Goal: Task Accomplishment & Management: Use online tool/utility

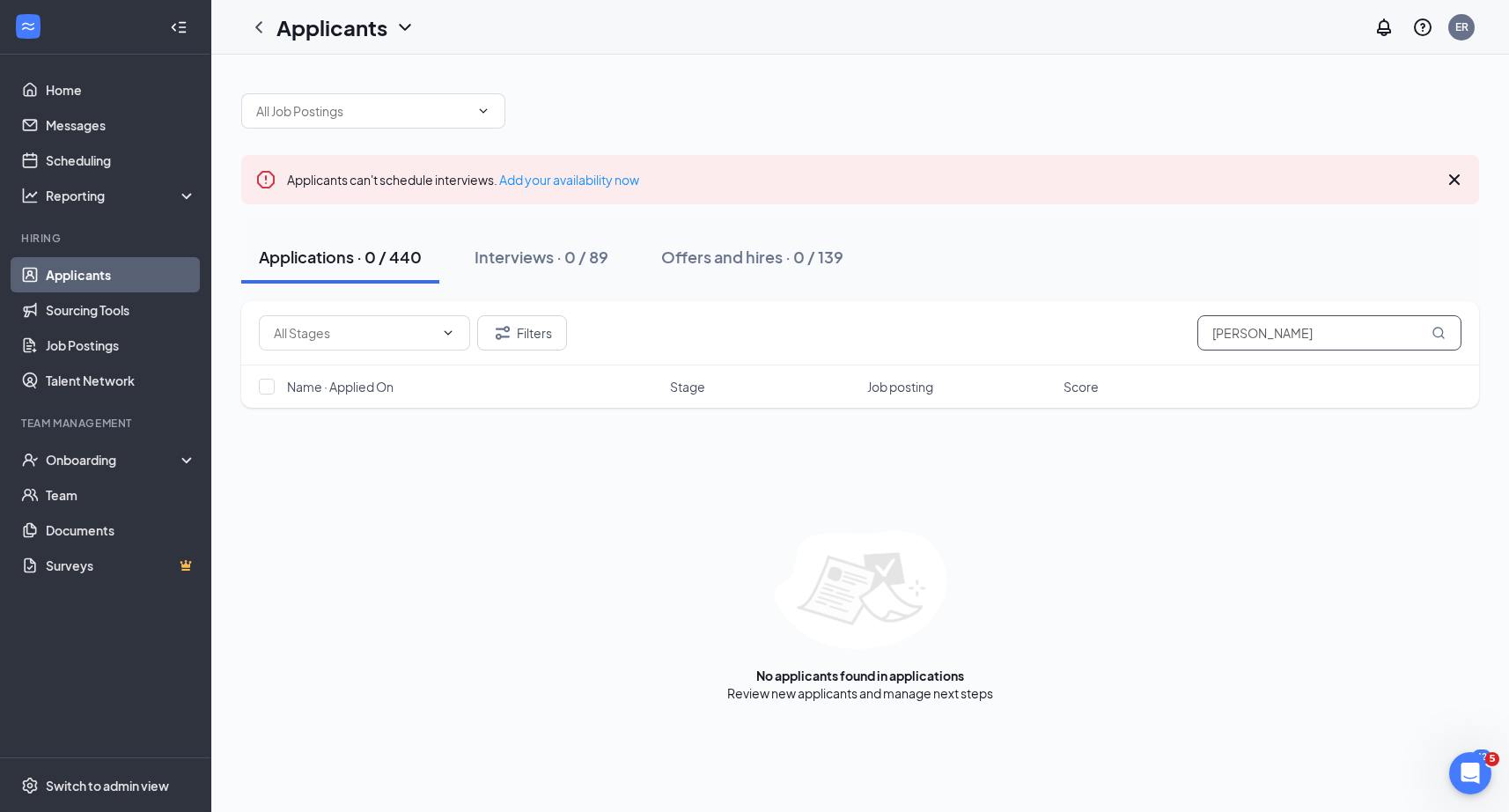
click at [1267, 343] on input "[PERSON_NAME]" at bounding box center [1329, 333] width 264 height 35
click at [1276, 340] on input "[PERSON_NAME]" at bounding box center [1329, 333] width 264 height 35
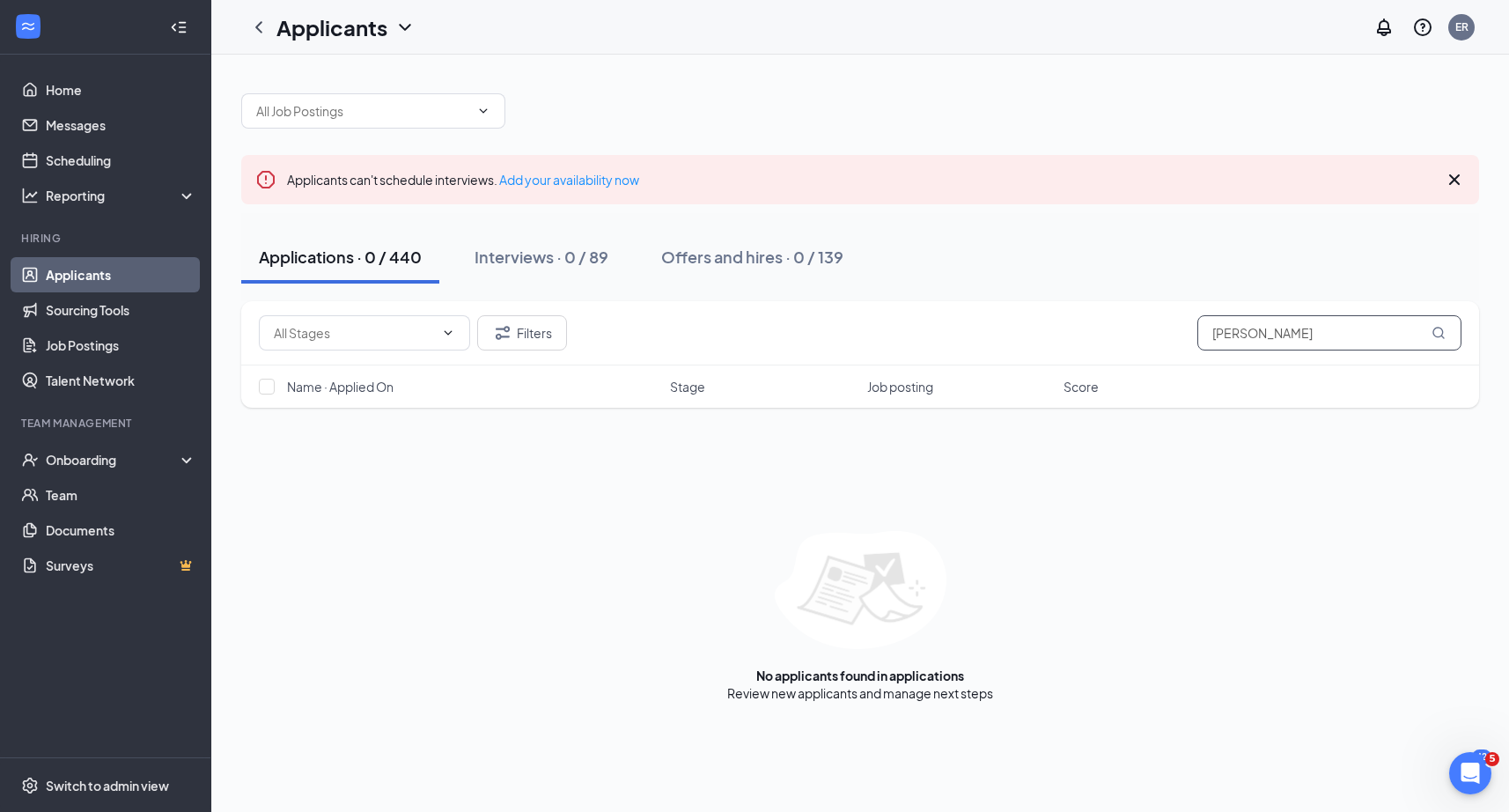
click at [1276, 340] on input "[PERSON_NAME]" at bounding box center [1329, 333] width 264 height 35
paste input "[PERSON_NAME]"
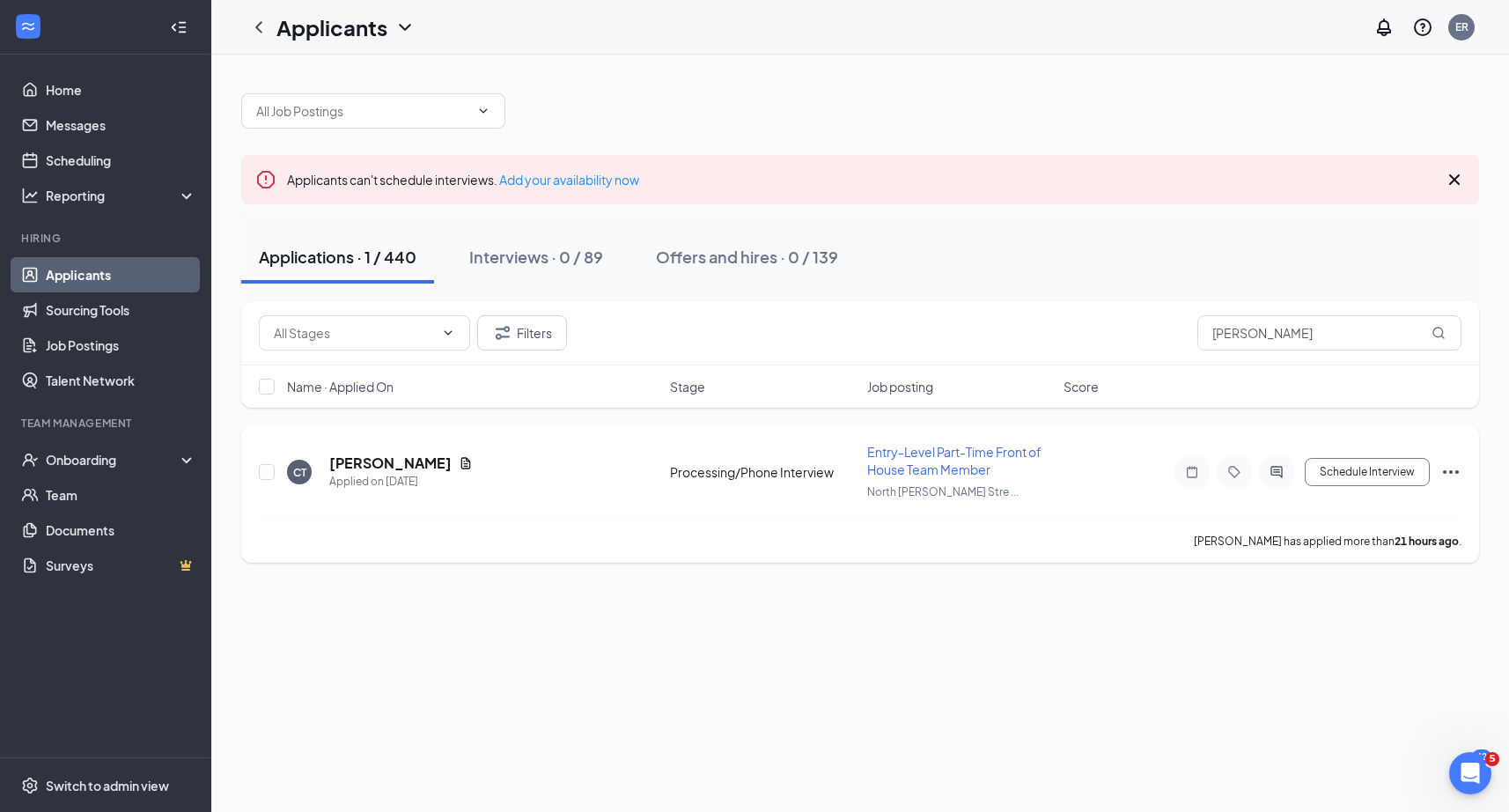
click at [1457, 462] on icon "Ellipses" at bounding box center [1450, 472] width 21 height 21
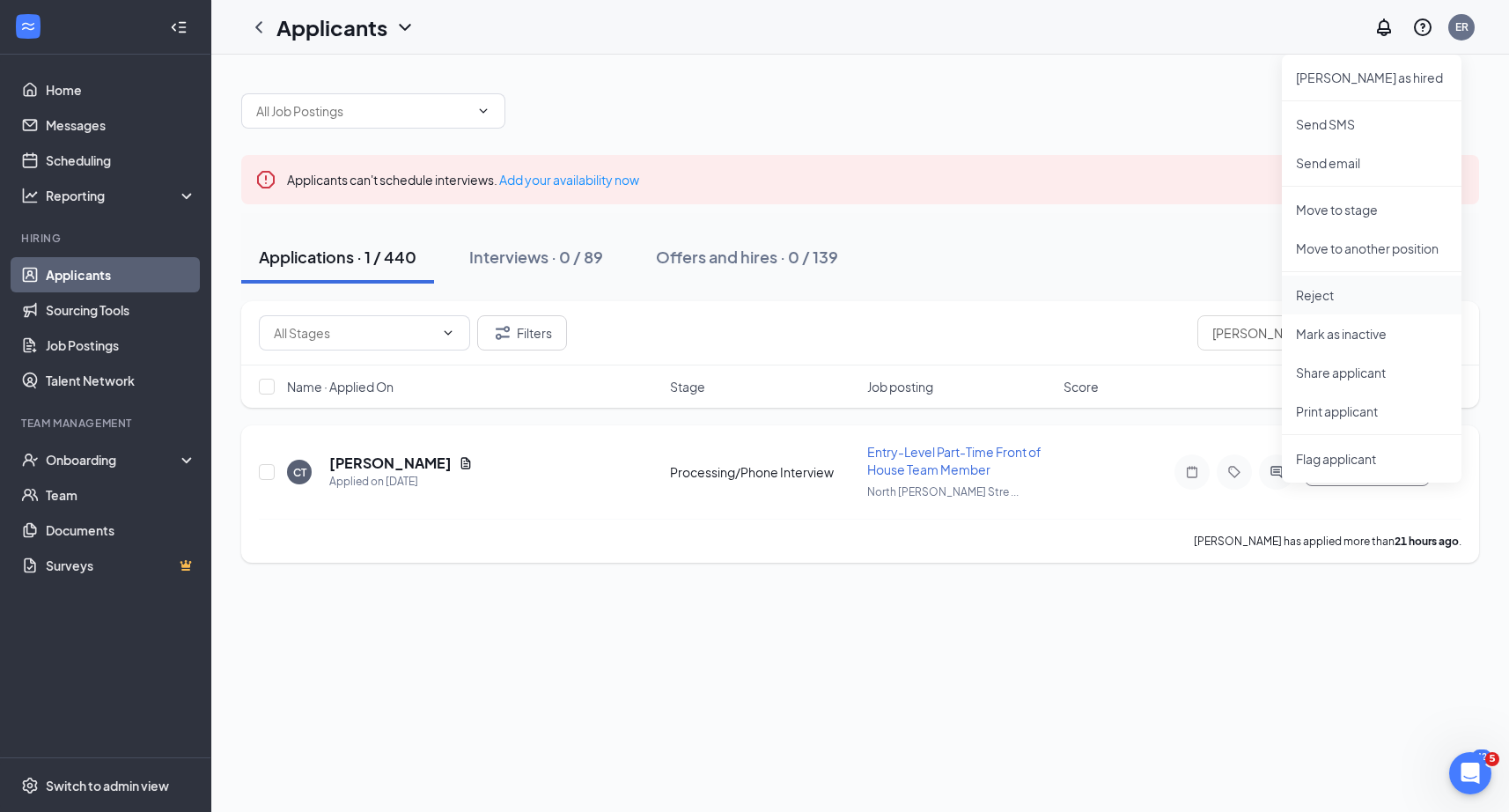
click at [1356, 290] on p "Reject" at bounding box center [1371, 294] width 152 height 17
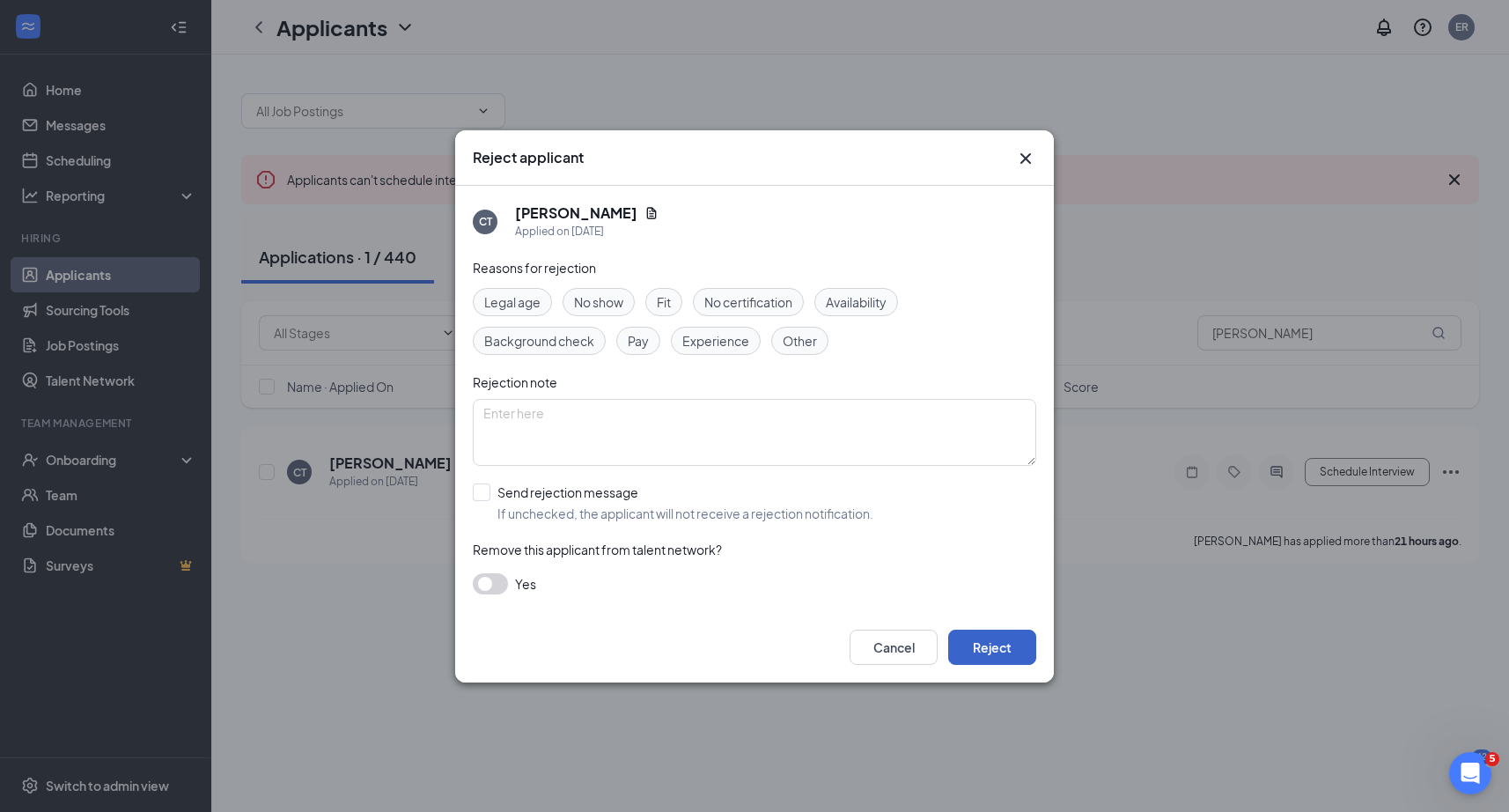
click at [1014, 644] on button "Reject" at bounding box center [992, 646] width 88 height 35
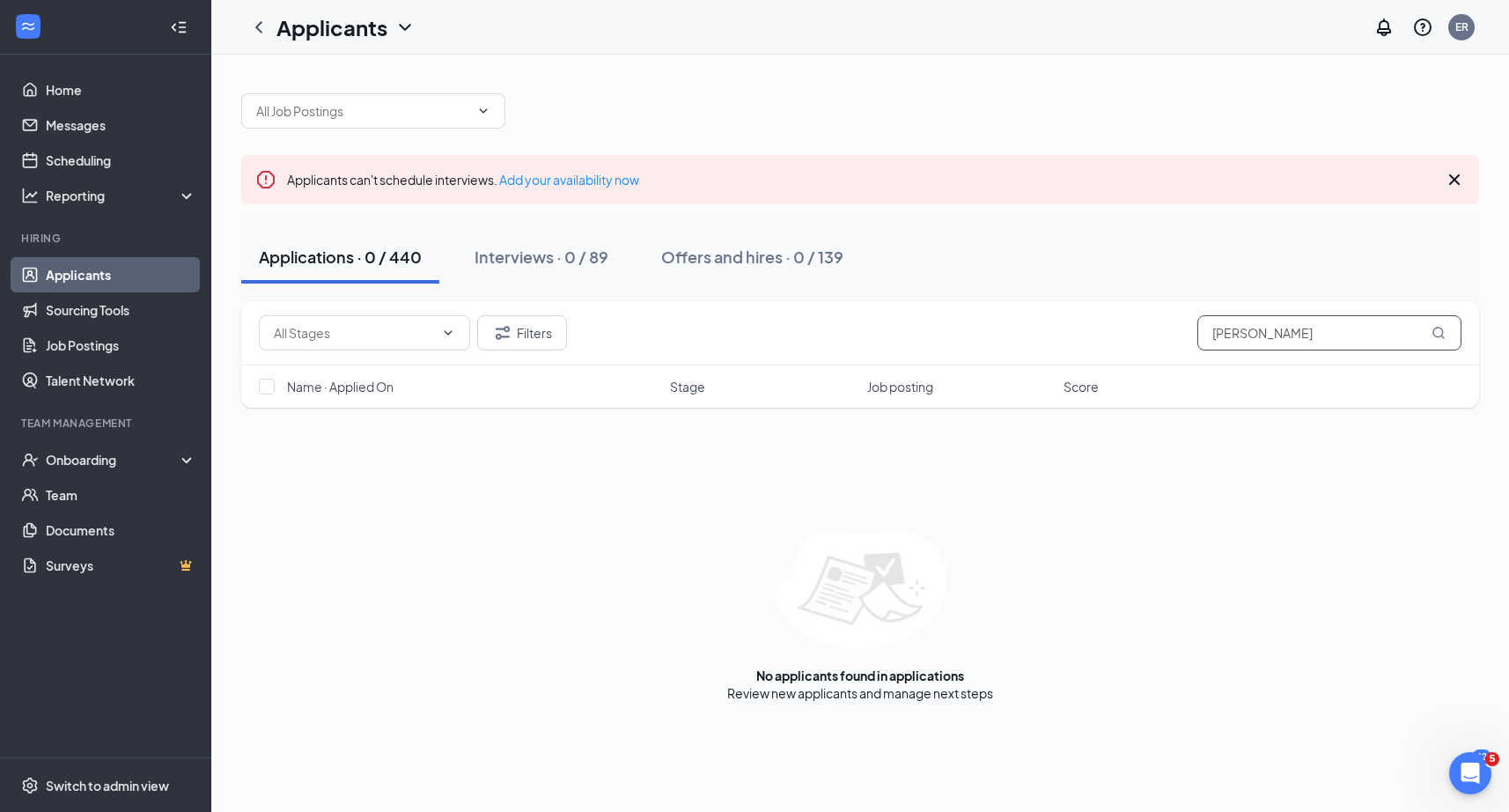
click at [1325, 329] on input "[PERSON_NAME]" at bounding box center [1329, 333] width 264 height 35
click at [1321, 321] on input "[PERSON_NAME]" at bounding box center [1329, 333] width 264 height 35
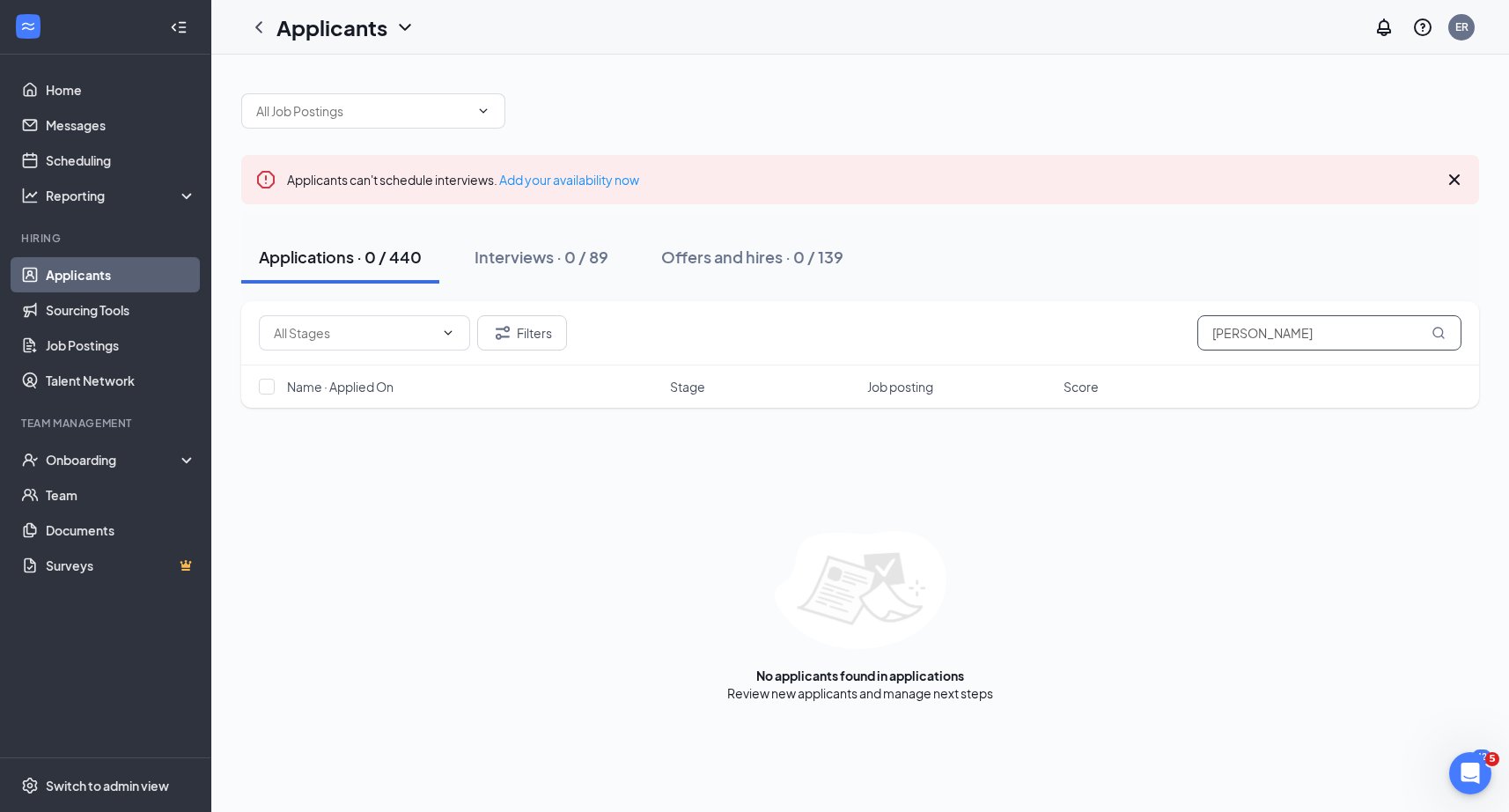
click at [1321, 321] on input "[PERSON_NAME]" at bounding box center [1329, 333] width 264 height 35
paste input "A’[PERSON_NAME]"
click at [1330, 338] on input "A’[PERSON_NAME]" at bounding box center [1329, 333] width 264 height 35
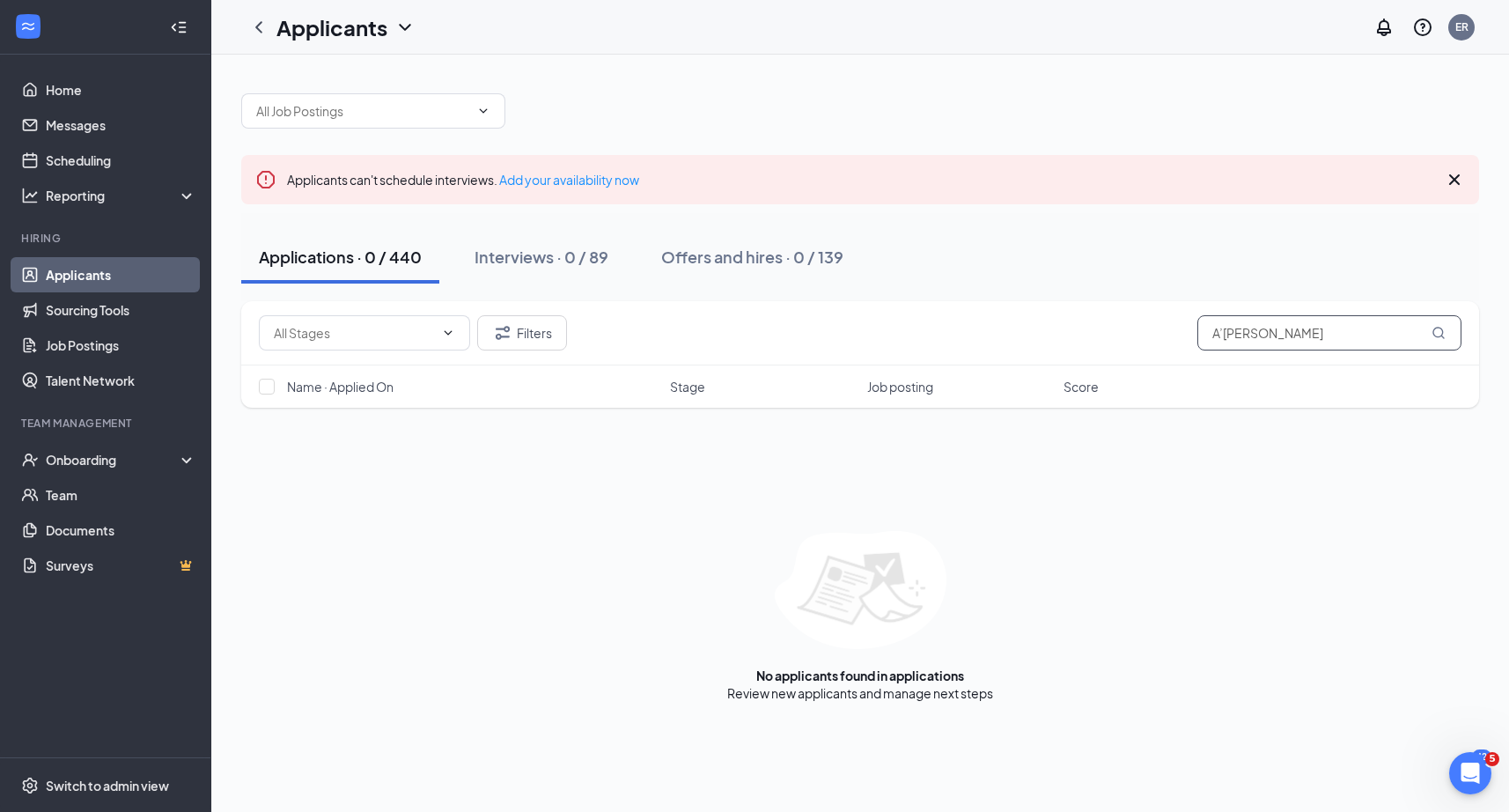
paste input "[PERSON_NAME]"
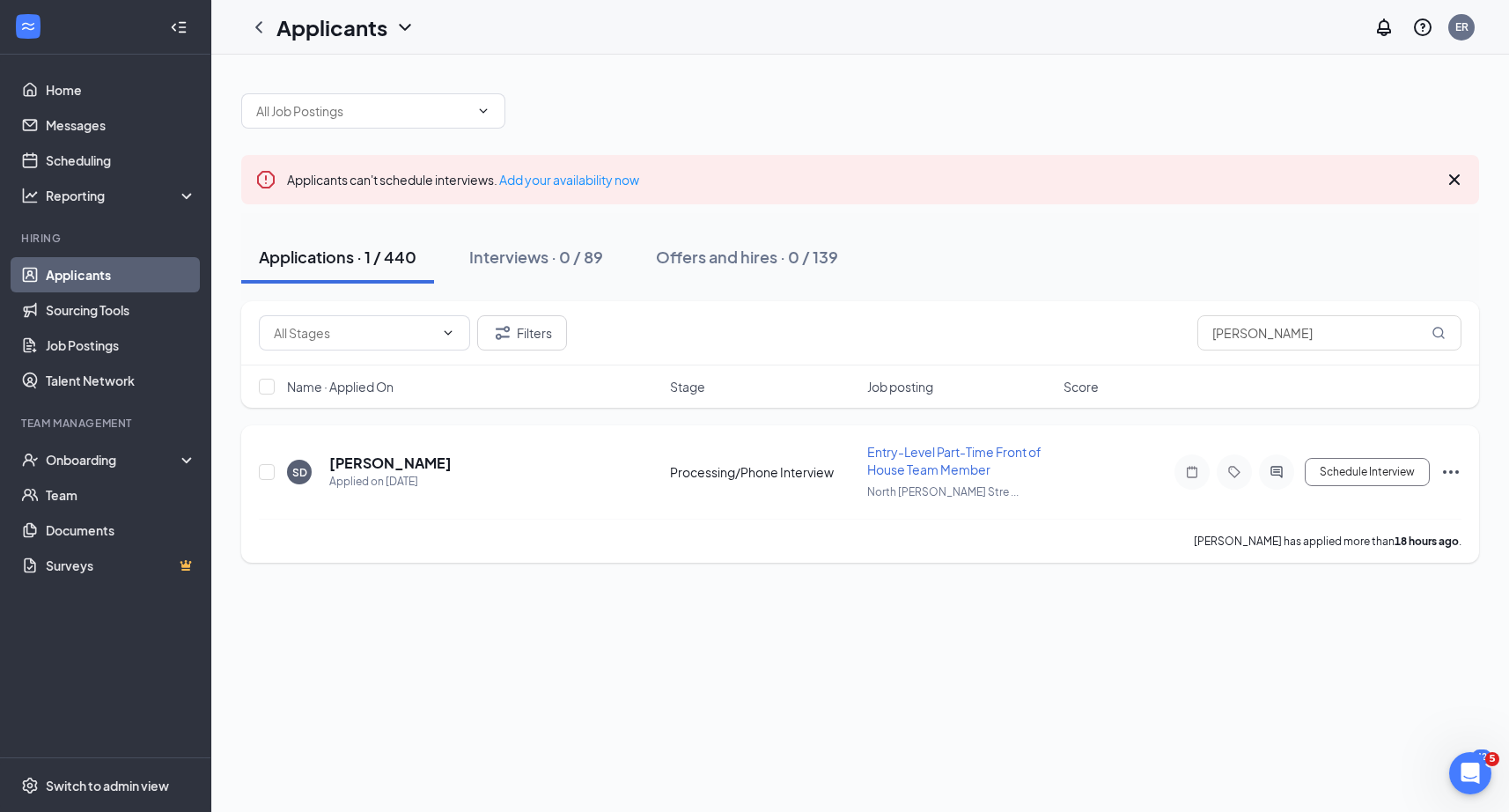
click at [1452, 474] on icon "Ellipses" at bounding box center [1450, 472] width 21 height 21
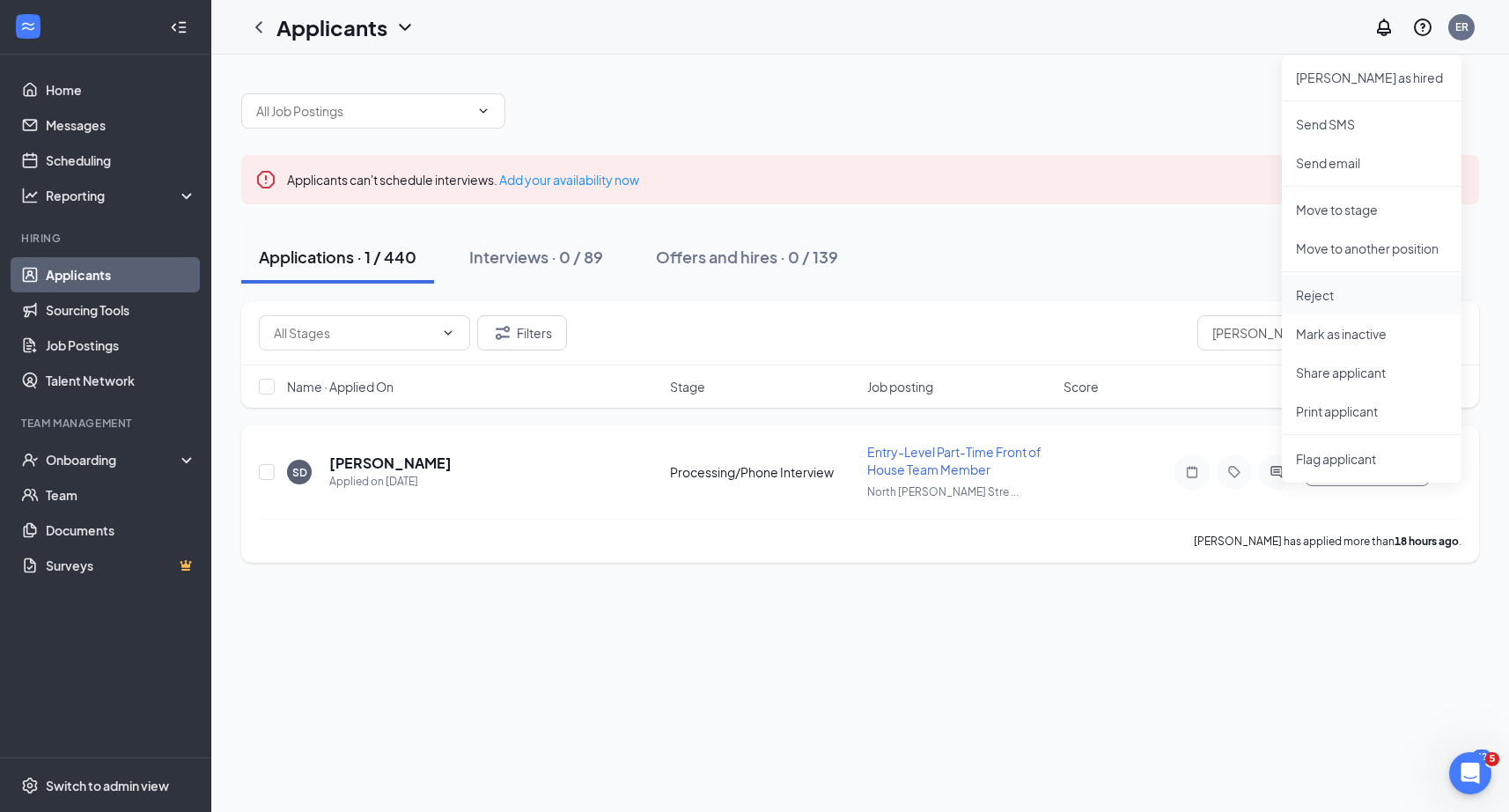
click at [1328, 294] on p "Reject" at bounding box center [1371, 294] width 152 height 17
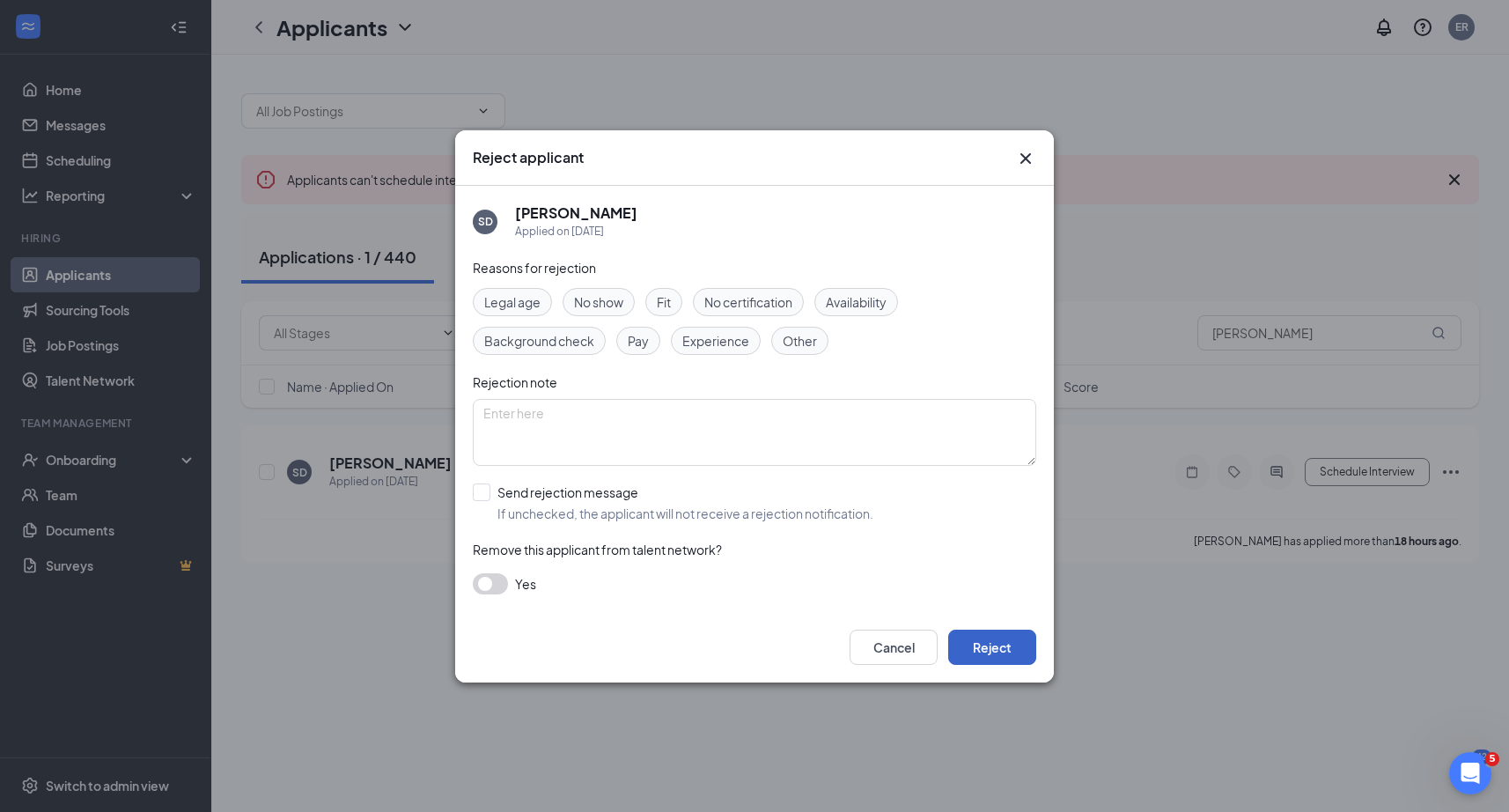
click at [972, 641] on button "Reject" at bounding box center [992, 646] width 88 height 35
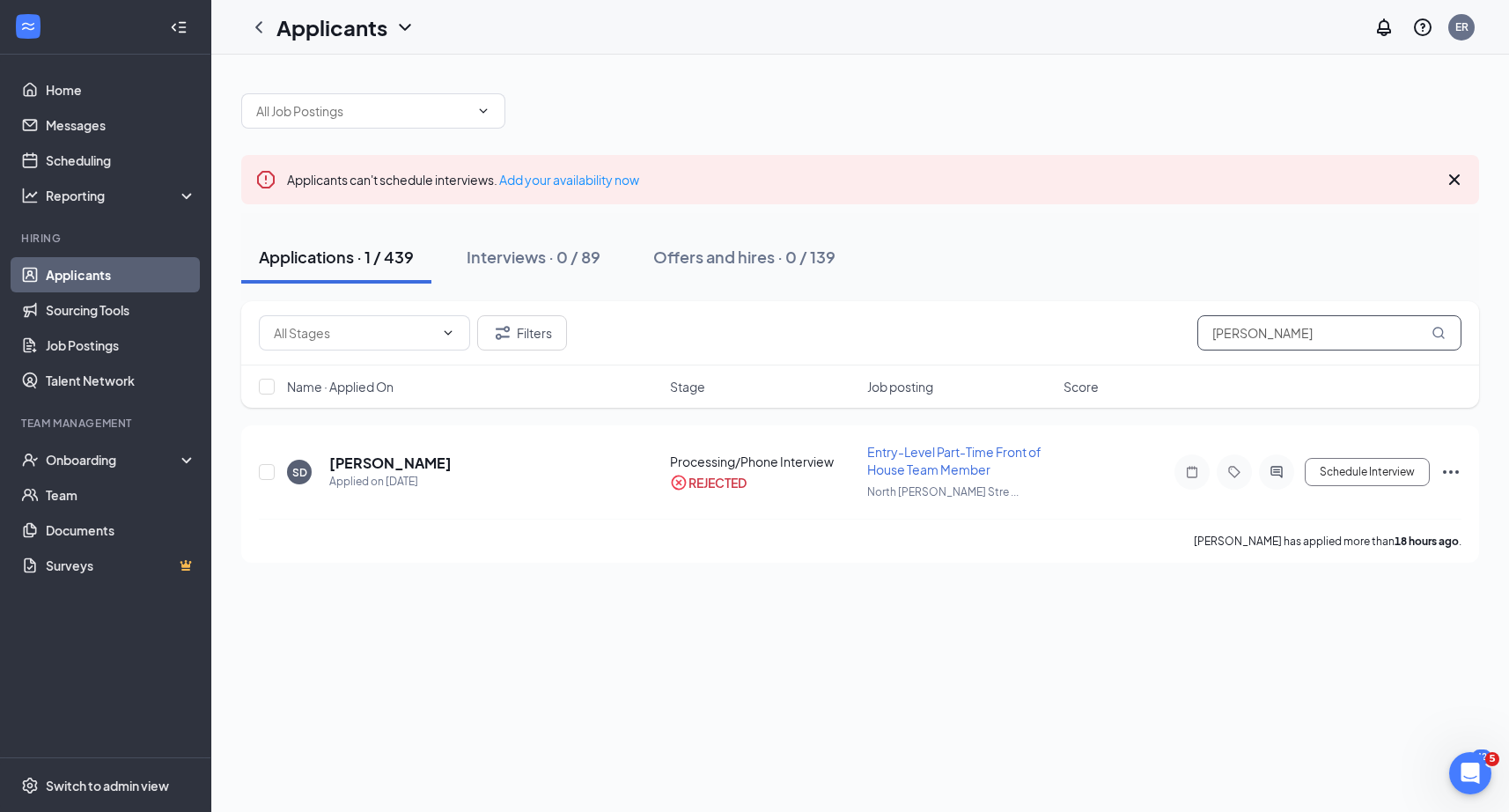
click at [1263, 329] on input "[PERSON_NAME]" at bounding box center [1329, 333] width 264 height 35
paste input "[PERSON_NAME]"
click at [1454, 470] on icon "Ellipses" at bounding box center [1450, 472] width 21 height 21
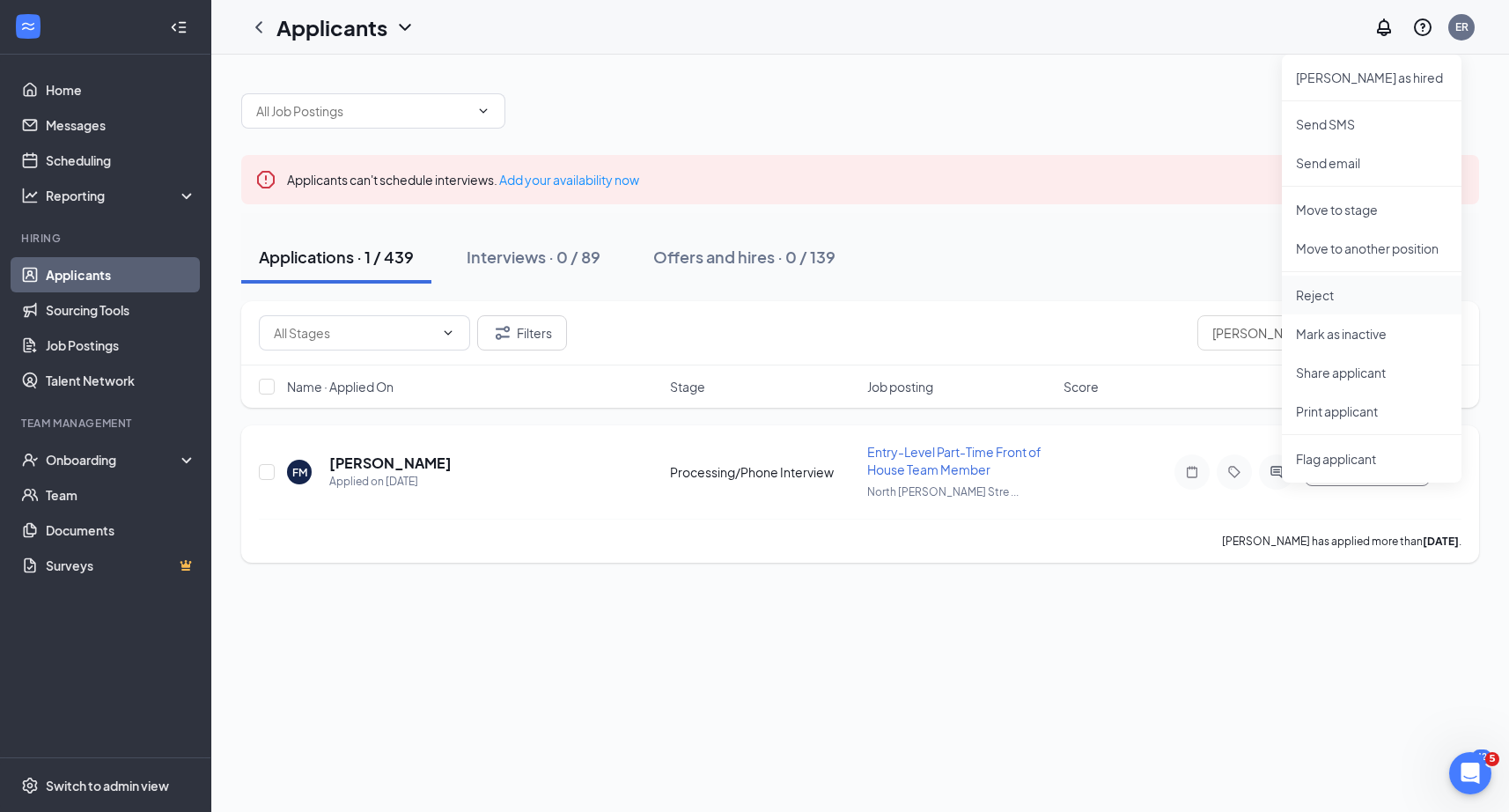
click at [1321, 294] on p "Reject" at bounding box center [1371, 294] width 152 height 17
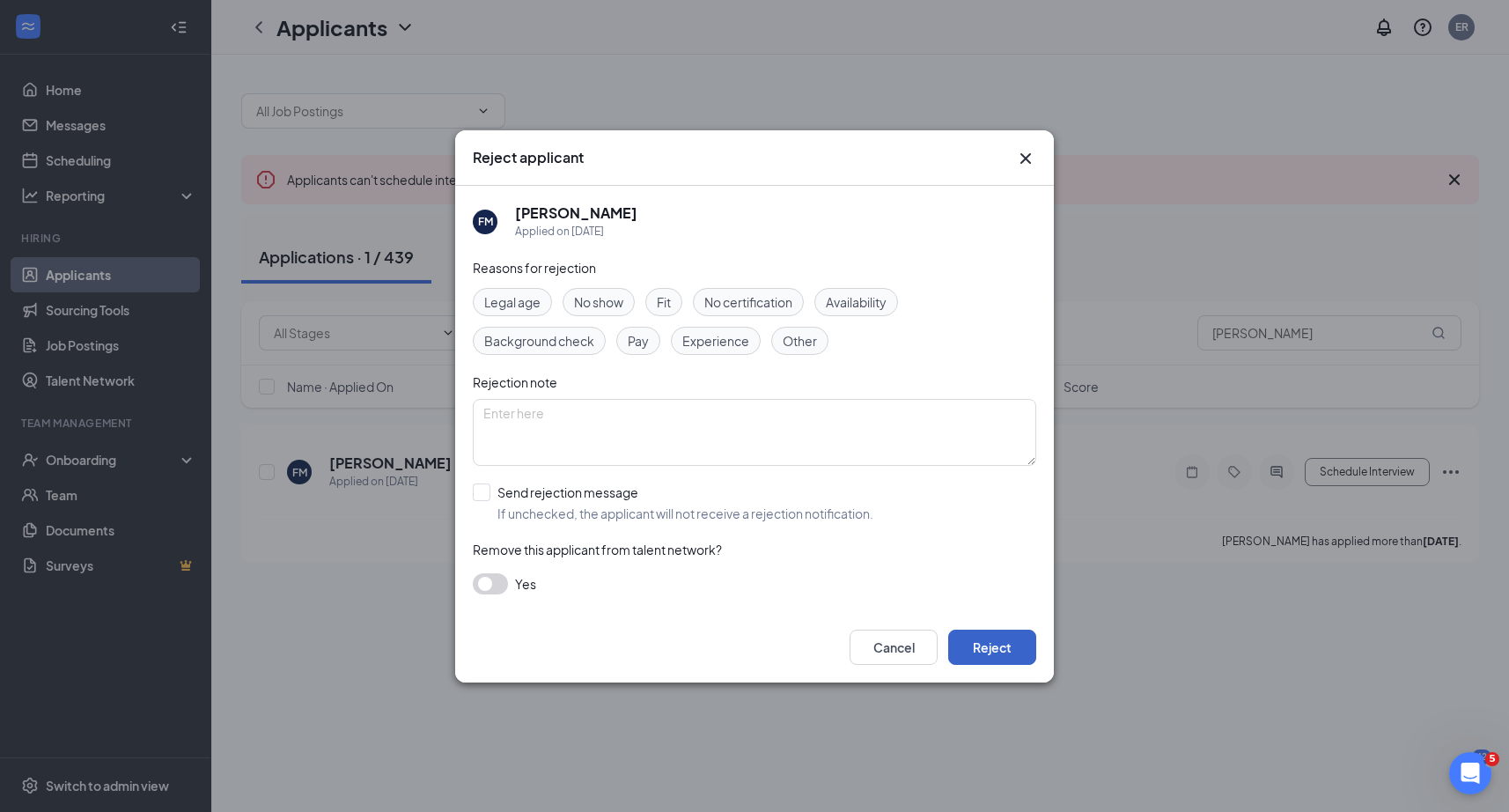
click at [1015, 647] on button "Reject" at bounding box center [992, 646] width 88 height 35
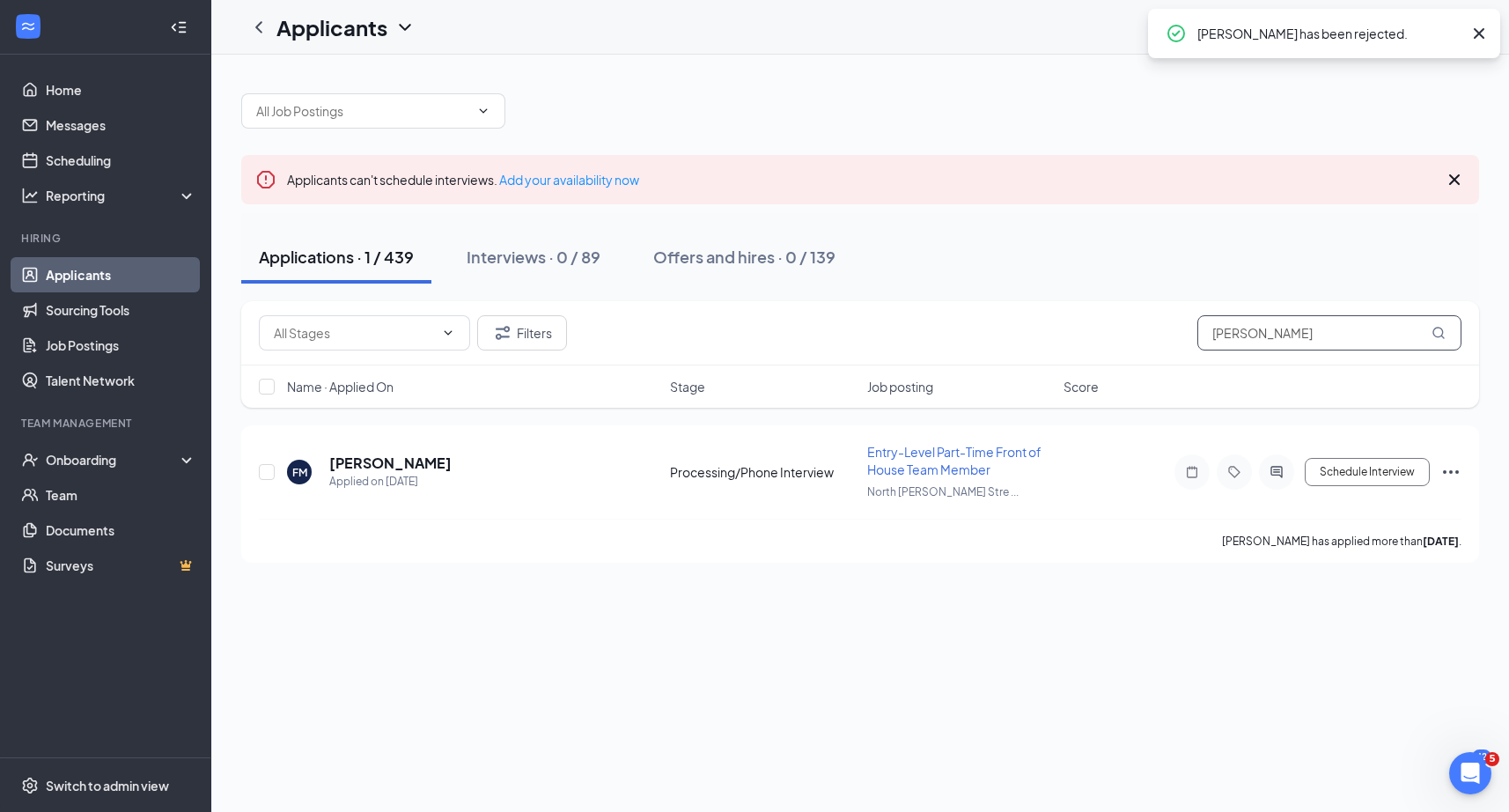
click at [1341, 333] on input "[PERSON_NAME]" at bounding box center [1329, 333] width 264 height 35
paste input "[PERSON_NAME]"
click at [1453, 473] on icon "Ellipses" at bounding box center [1450, 472] width 21 height 21
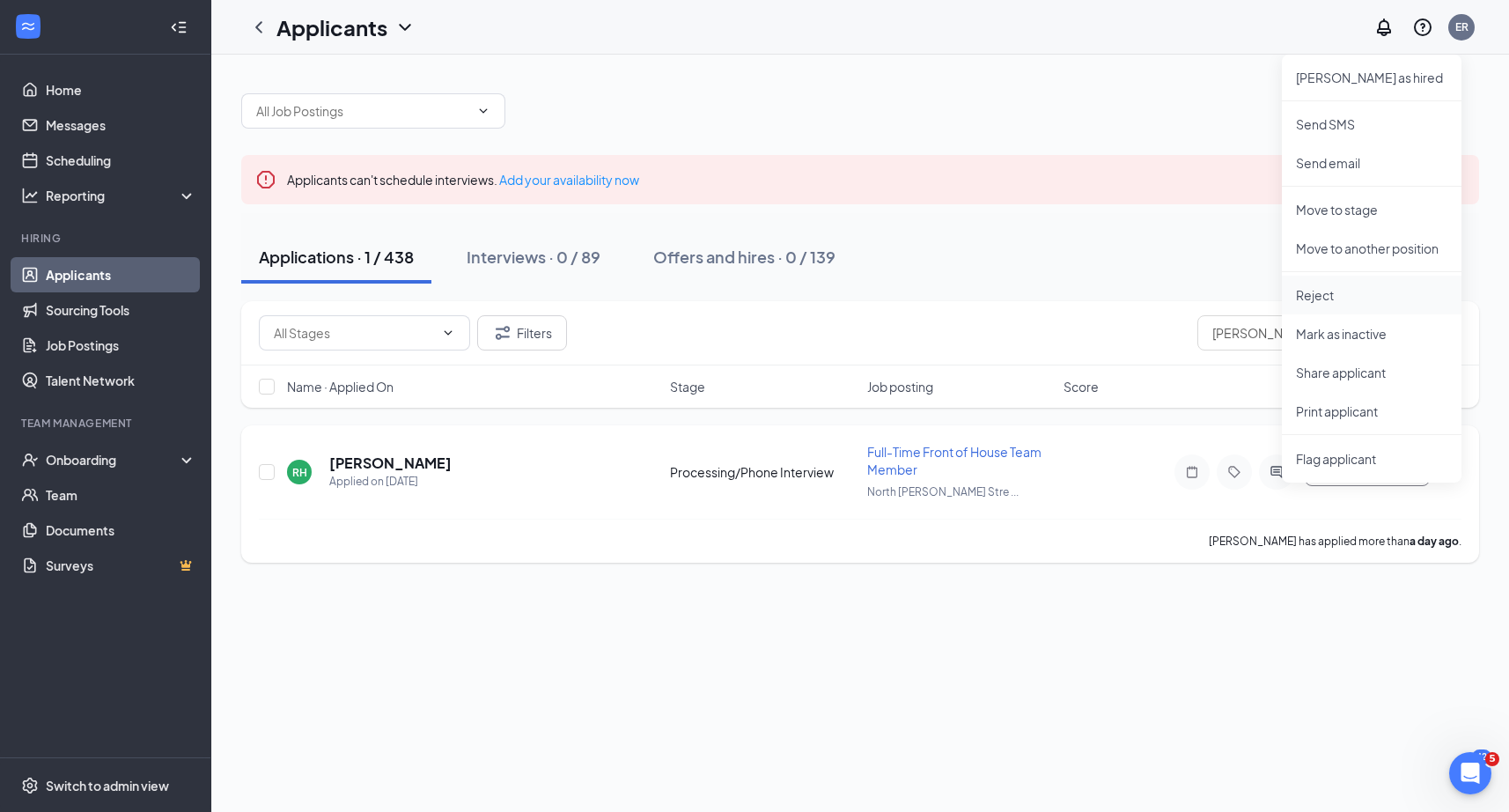
click at [1331, 289] on p "Reject" at bounding box center [1371, 294] width 152 height 17
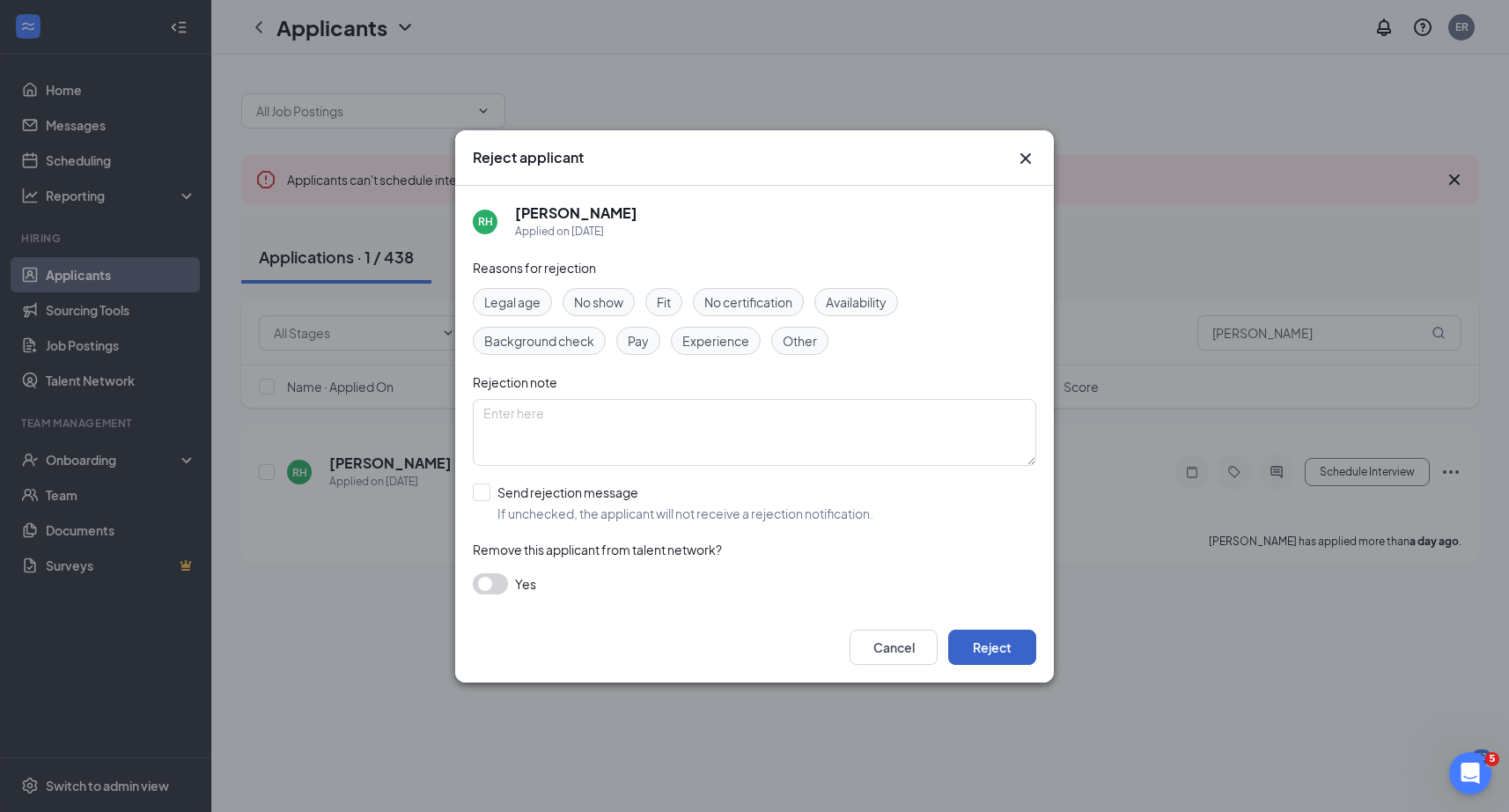
click at [992, 648] on button "Reject" at bounding box center [992, 646] width 88 height 35
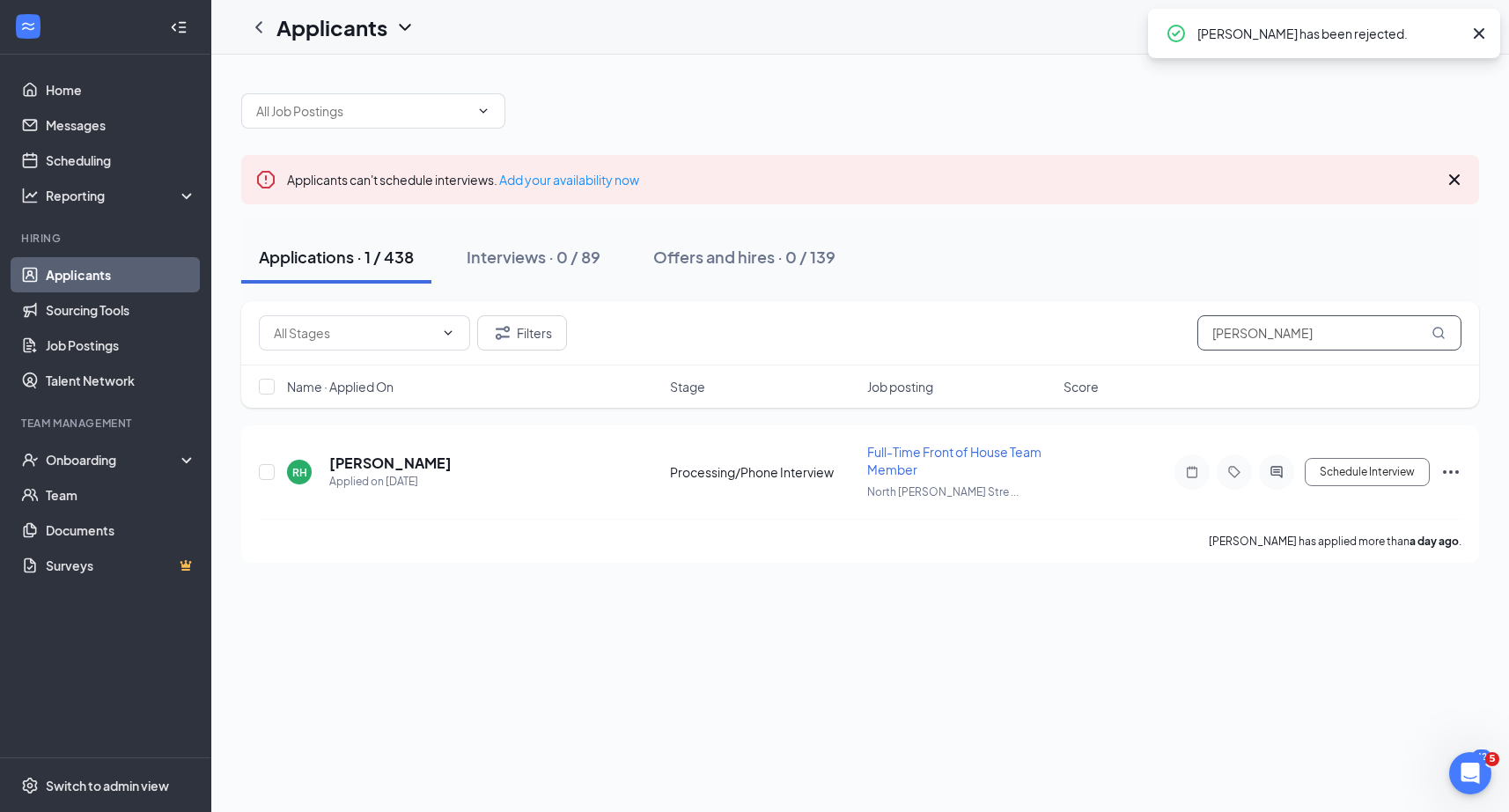
click at [1305, 332] on input "[PERSON_NAME]" at bounding box center [1329, 333] width 264 height 35
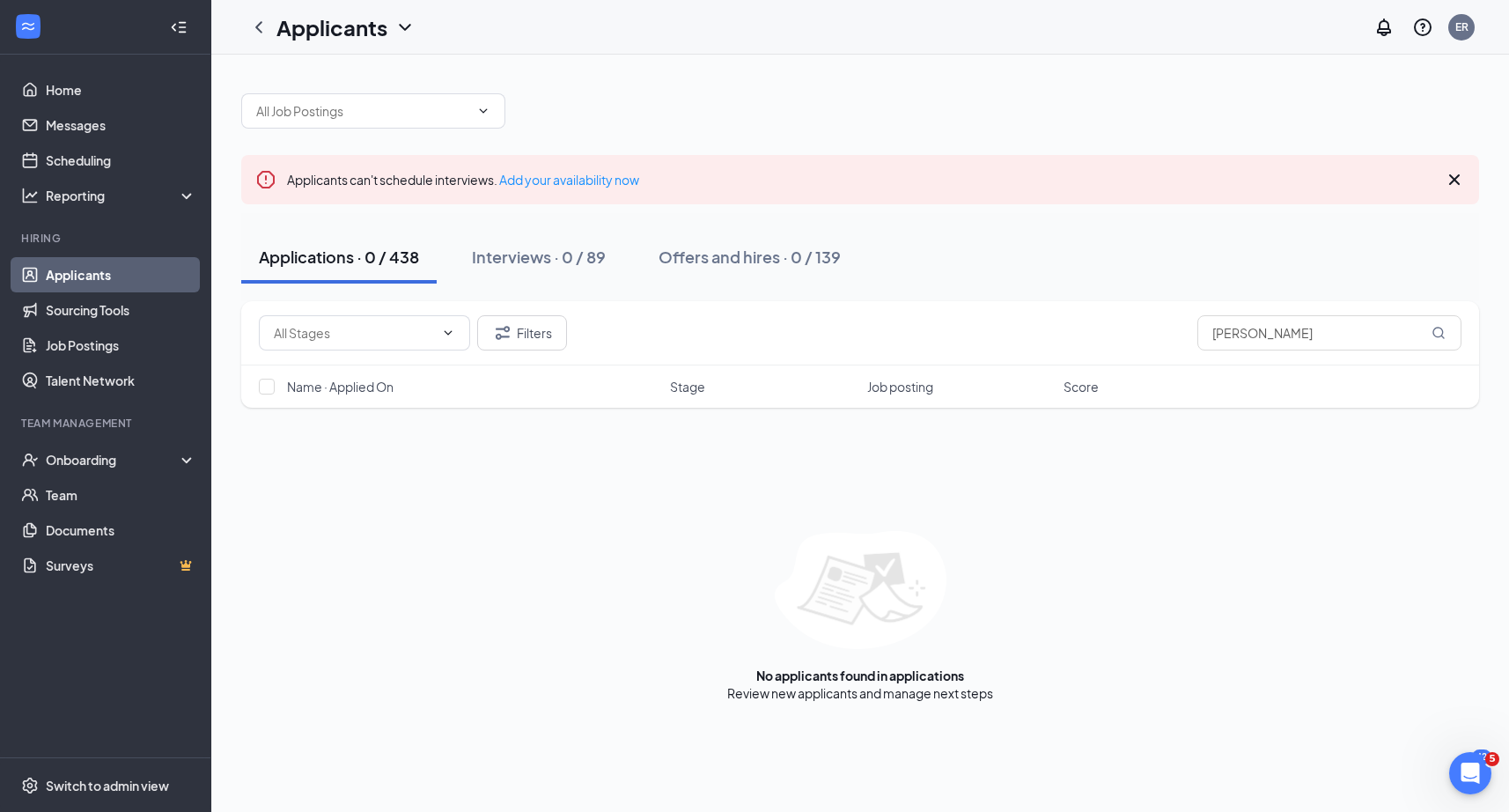
click at [1449, 472] on div "Filters [PERSON_NAME] Name · Applied On Stage Job posting Score No applicants f…" at bounding box center [860, 501] width 1238 height 401
click at [1350, 343] on input "[PERSON_NAME]" at bounding box center [1329, 333] width 264 height 35
paste input "[PERSON_NAME]"
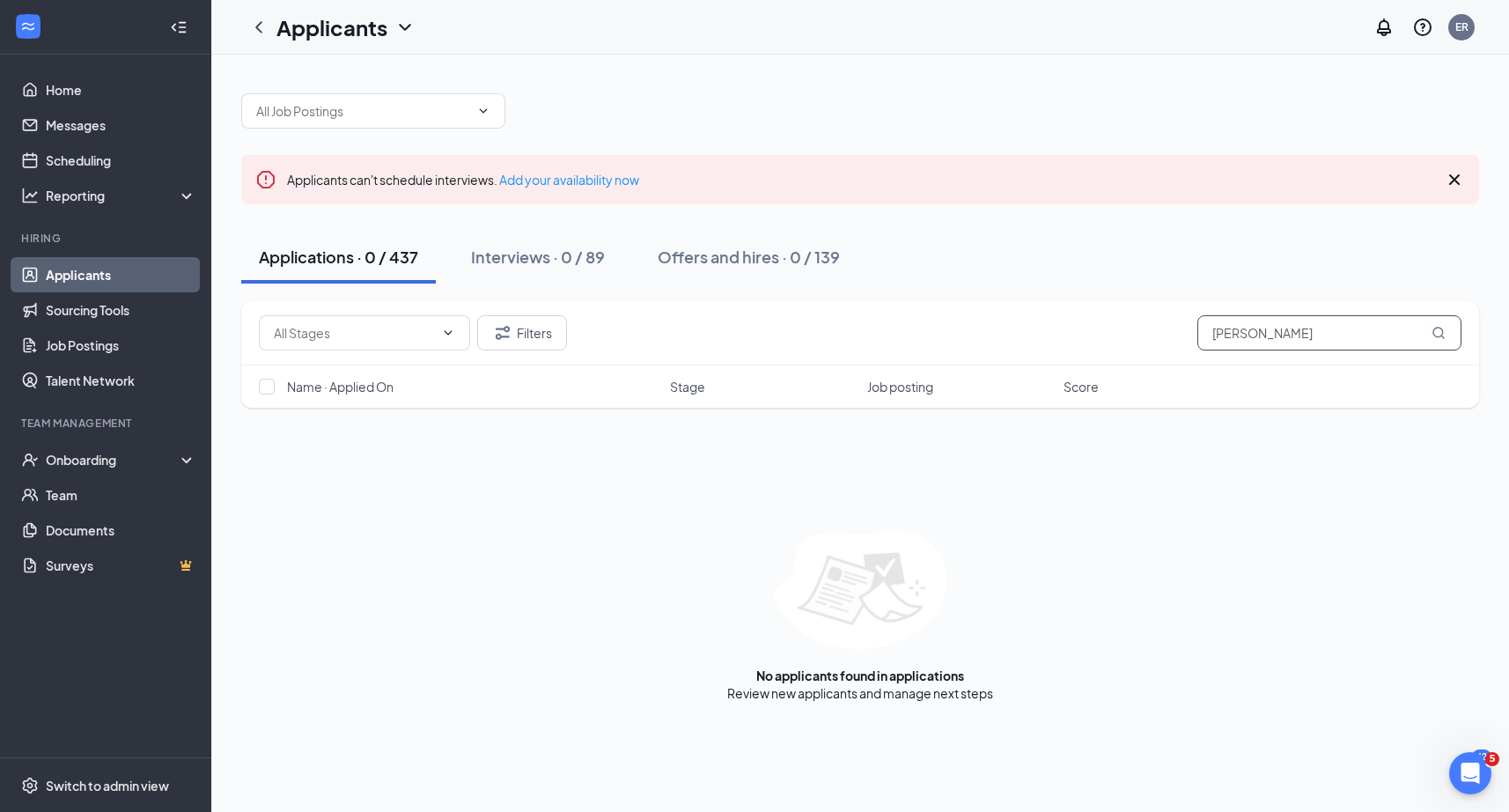
click at [1379, 342] on input "[PERSON_NAME]" at bounding box center [1329, 333] width 264 height 35
paste input "[PERSON_NAME]"
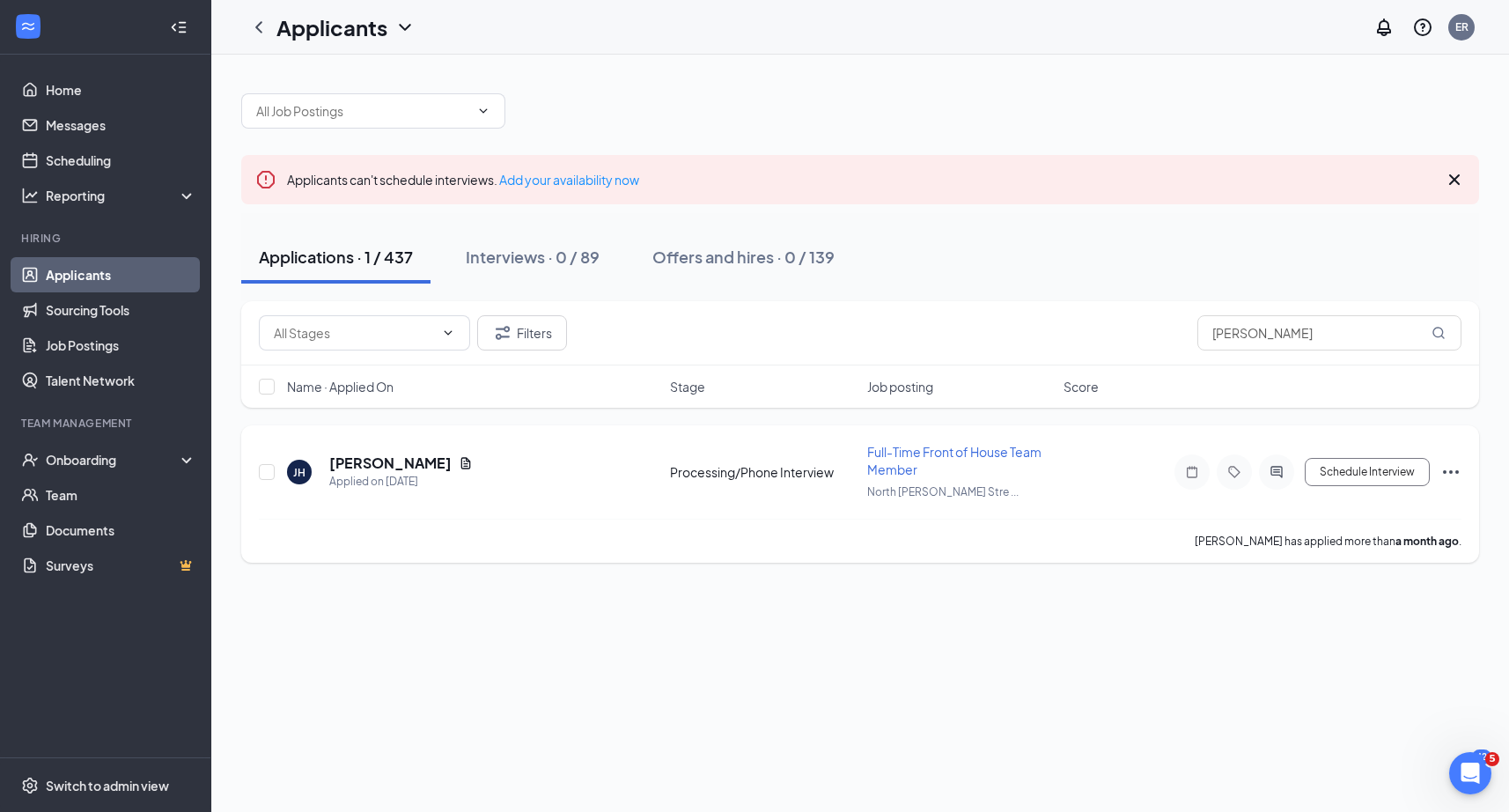
click at [1446, 478] on icon "Ellipses" at bounding box center [1450, 472] width 21 height 21
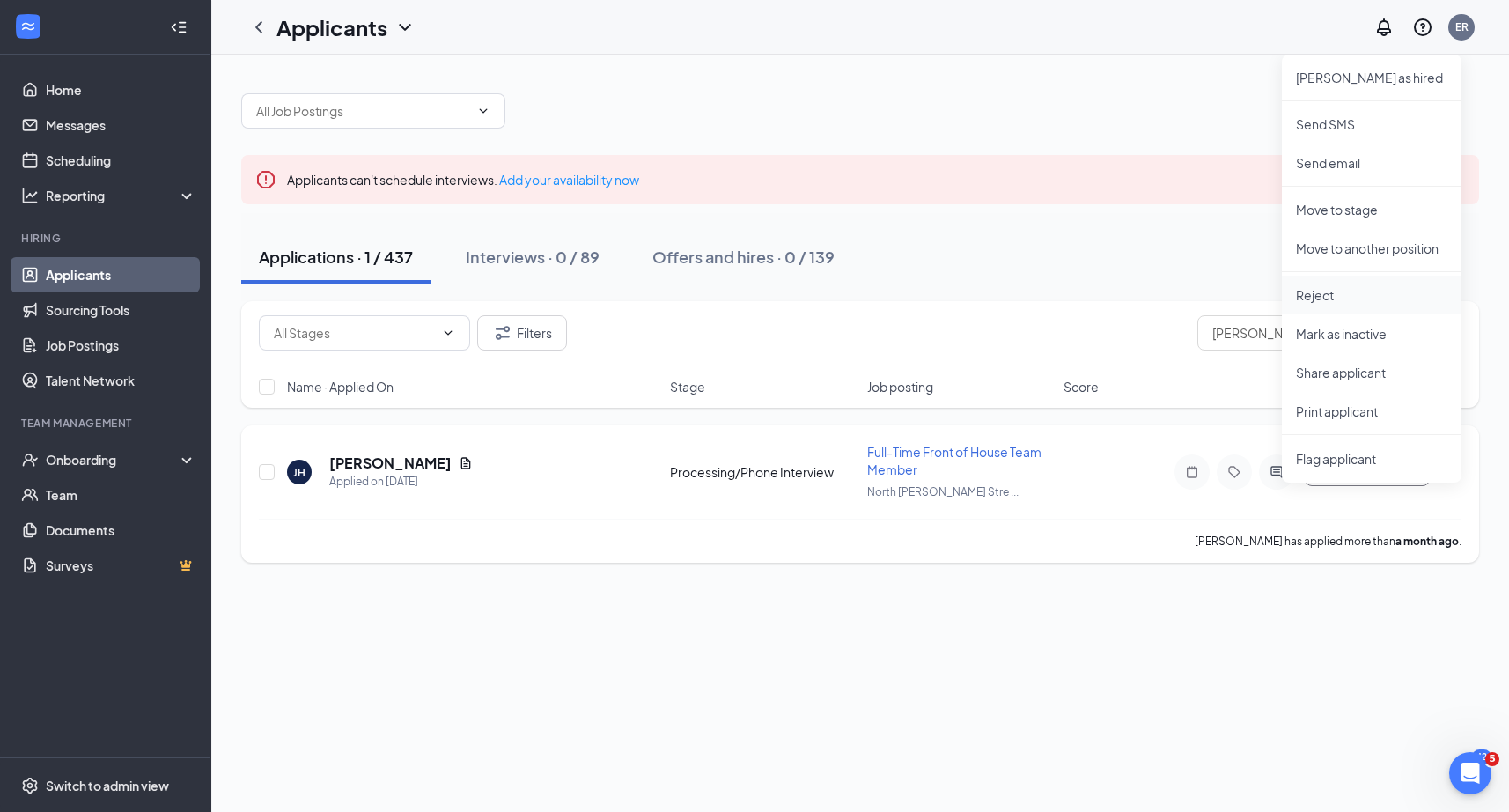
click at [1368, 290] on p "Reject" at bounding box center [1371, 294] width 152 height 17
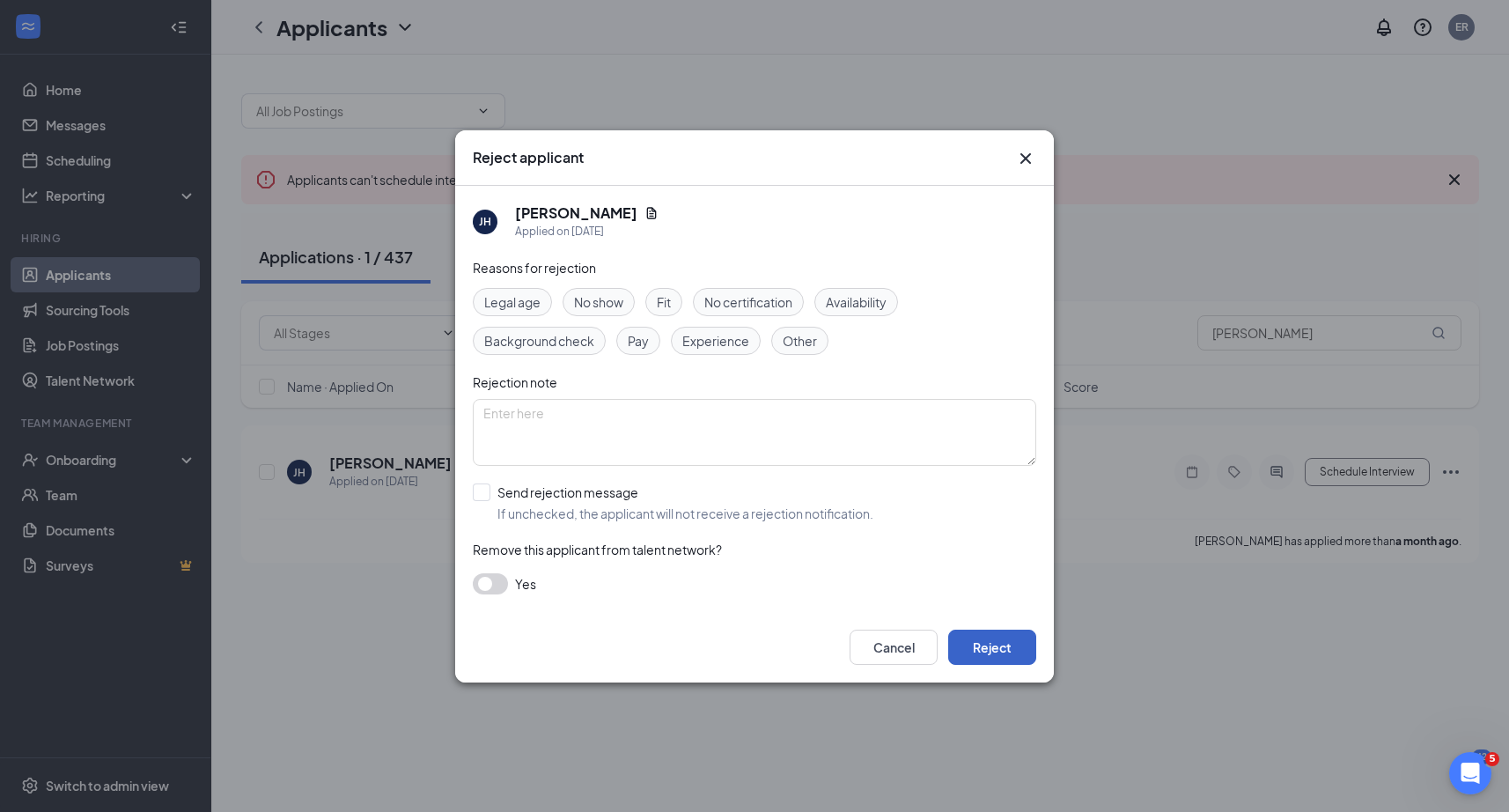
click at [999, 638] on button "Reject" at bounding box center [992, 646] width 88 height 35
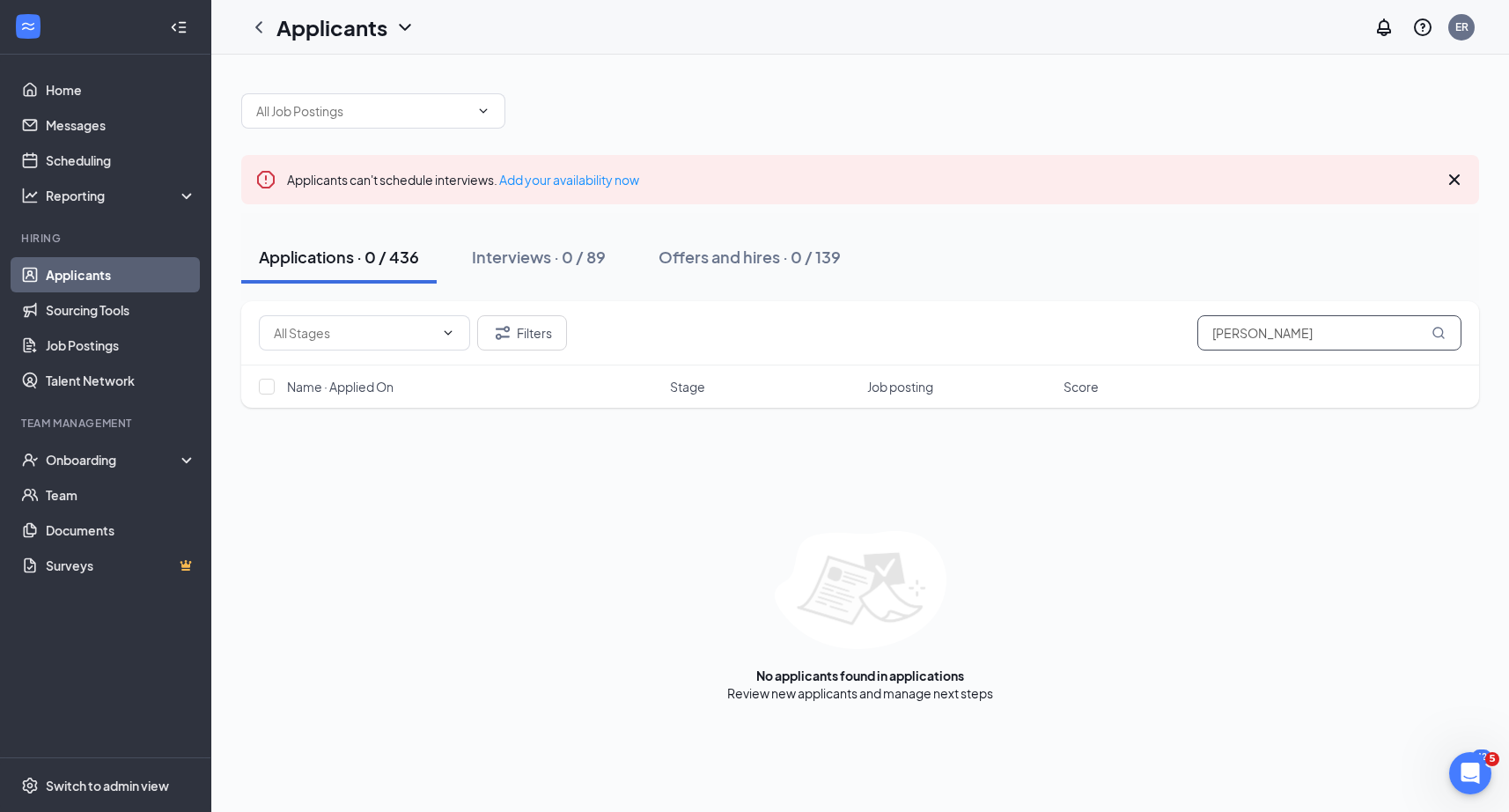
click at [1355, 341] on input "[PERSON_NAME]" at bounding box center [1329, 333] width 264 height 35
paste input "[PERSON_NAME]"
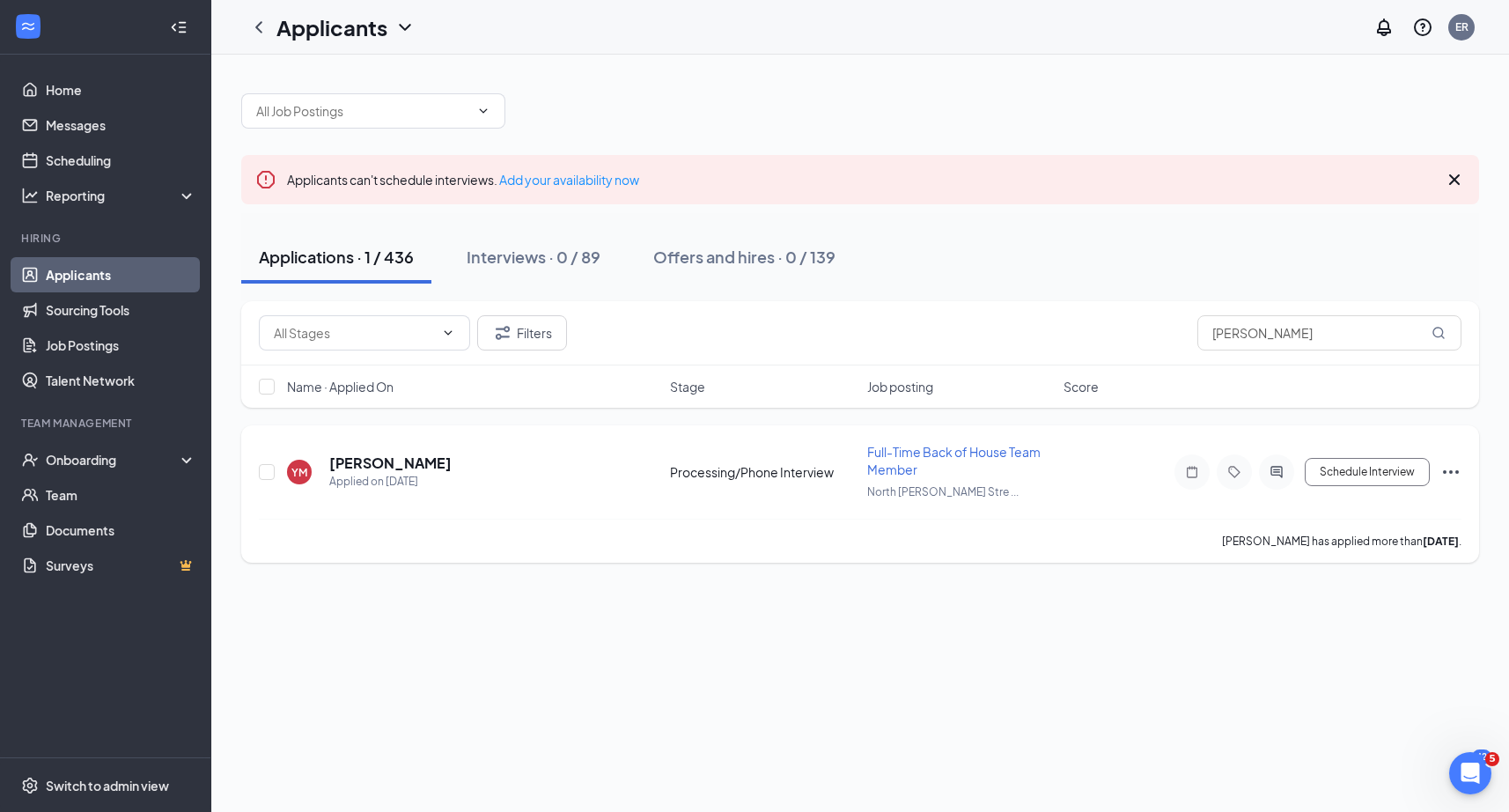
click at [1447, 475] on icon "Ellipses" at bounding box center [1450, 472] width 21 height 21
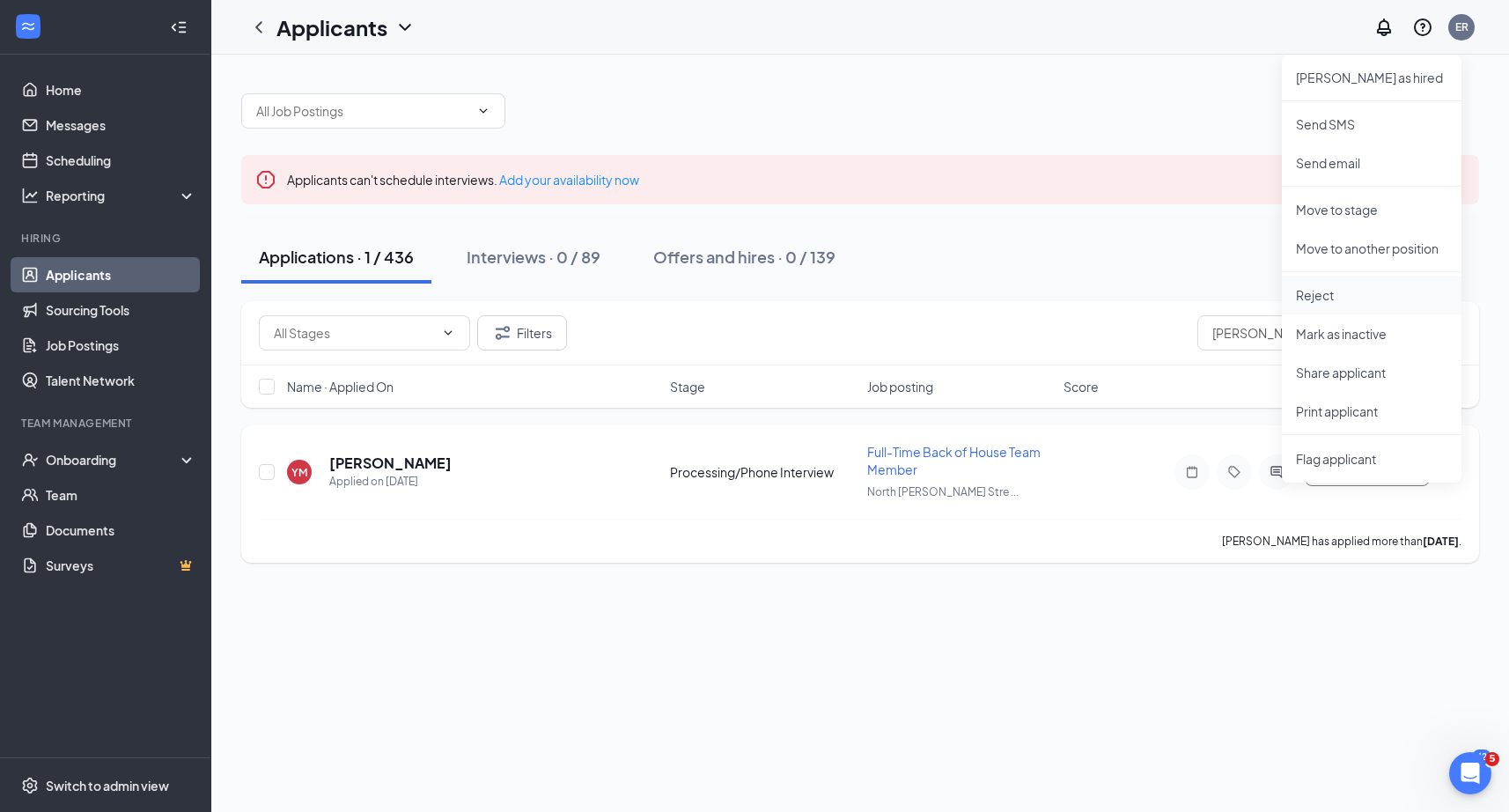
click at [1335, 302] on p "Reject" at bounding box center [1371, 294] width 152 height 17
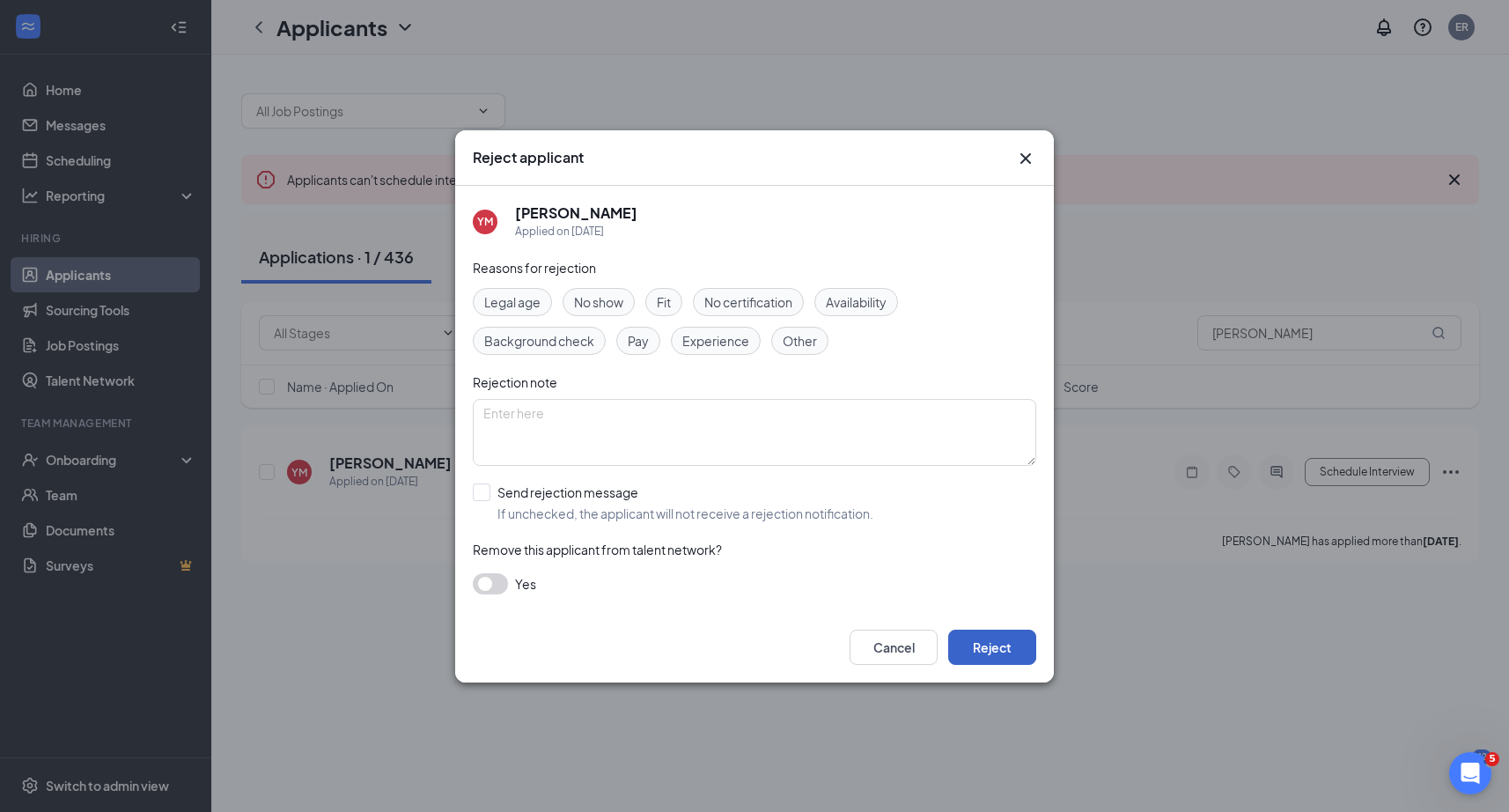
click at [1005, 647] on button "Reject" at bounding box center [992, 646] width 88 height 35
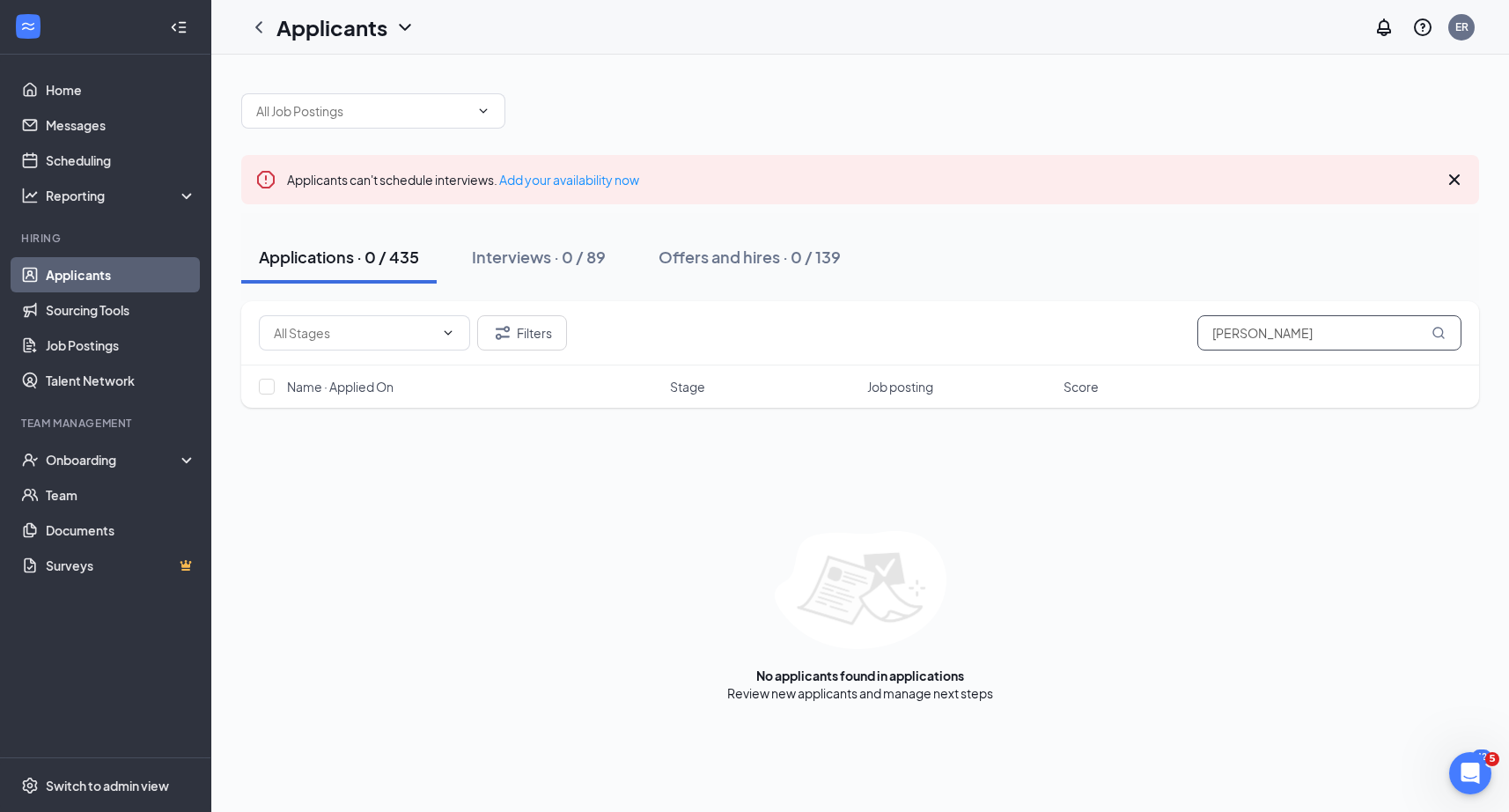
click at [1306, 336] on input "[PERSON_NAME]" at bounding box center [1329, 333] width 264 height 35
paste input "[PERSON_NAME]"
click at [1338, 330] on input "[PERSON_NAME]" at bounding box center [1329, 333] width 264 height 35
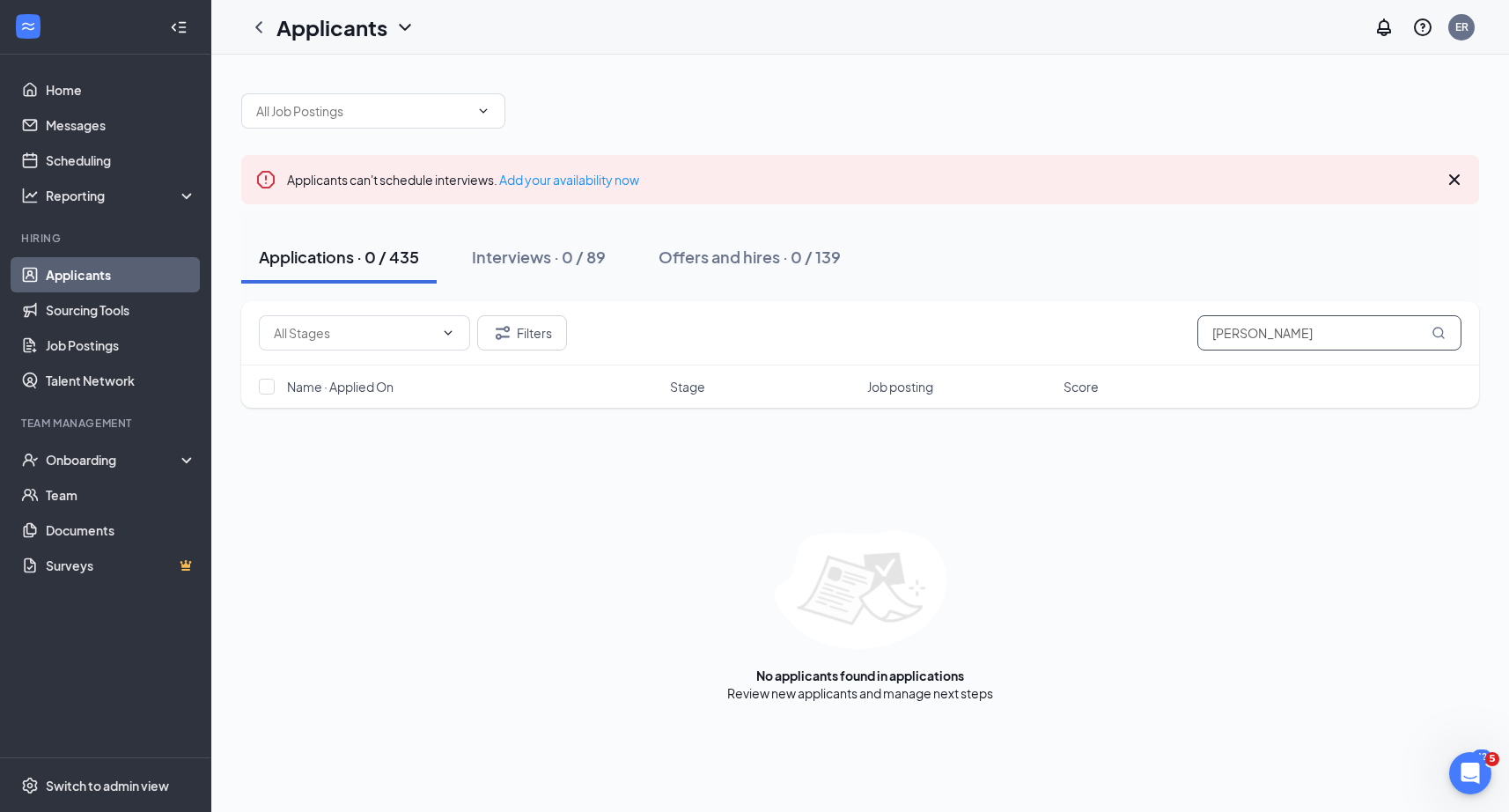
click at [1338, 330] on input "[PERSON_NAME]" at bounding box center [1329, 333] width 264 height 35
paste input "[PERSON_NAME]"
click at [1271, 339] on input "[PERSON_NAME]" at bounding box center [1329, 333] width 264 height 35
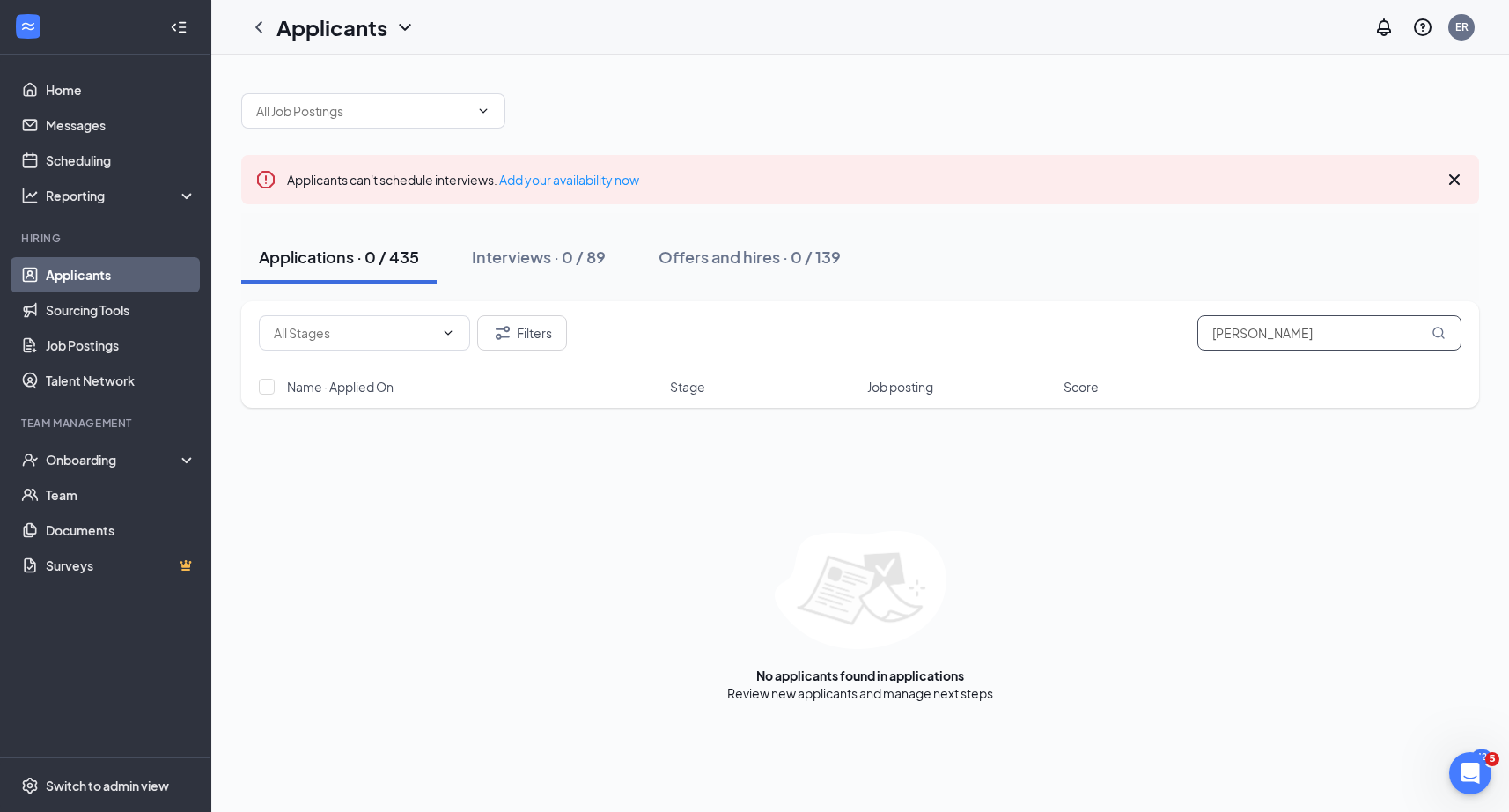
click at [1271, 339] on input "[PERSON_NAME]" at bounding box center [1329, 333] width 264 height 35
paste input "LIGAL DIWAS"
click at [1295, 334] on input "LIGAL DIWAS" at bounding box center [1329, 333] width 264 height 35
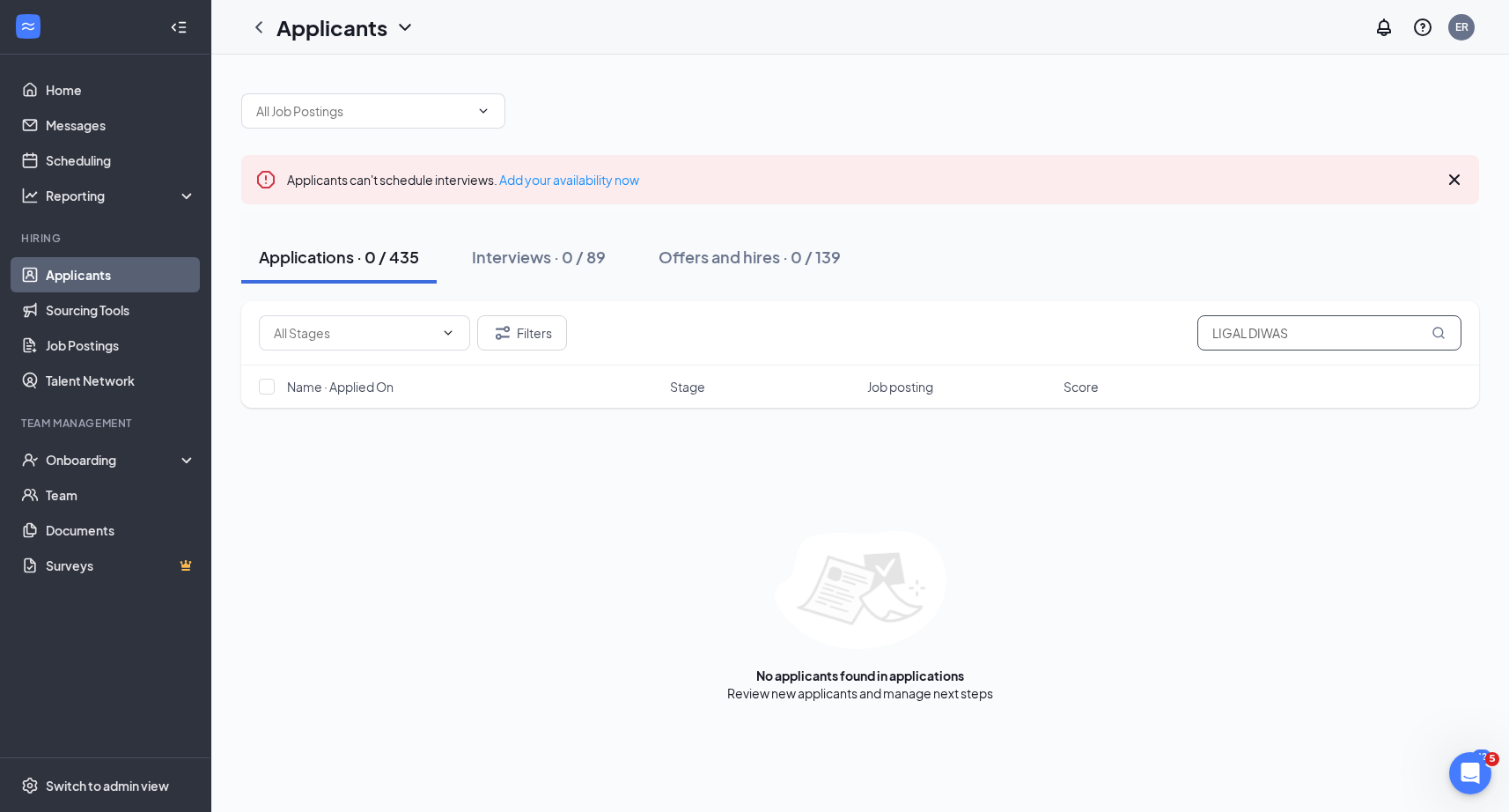
paste input "[PERSON_NAME]"
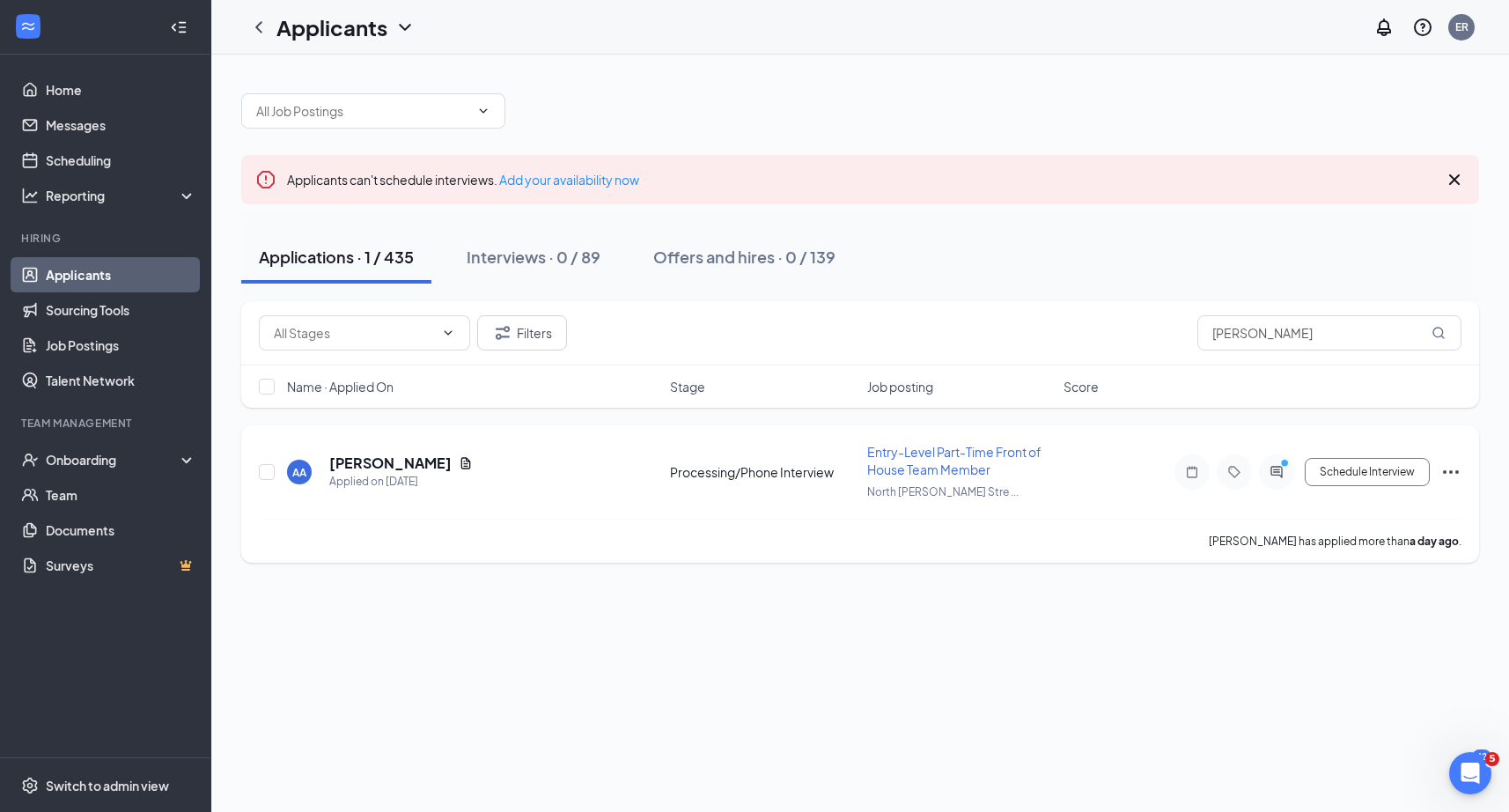
click at [1452, 471] on icon "Ellipses" at bounding box center [1450, 472] width 16 height 4
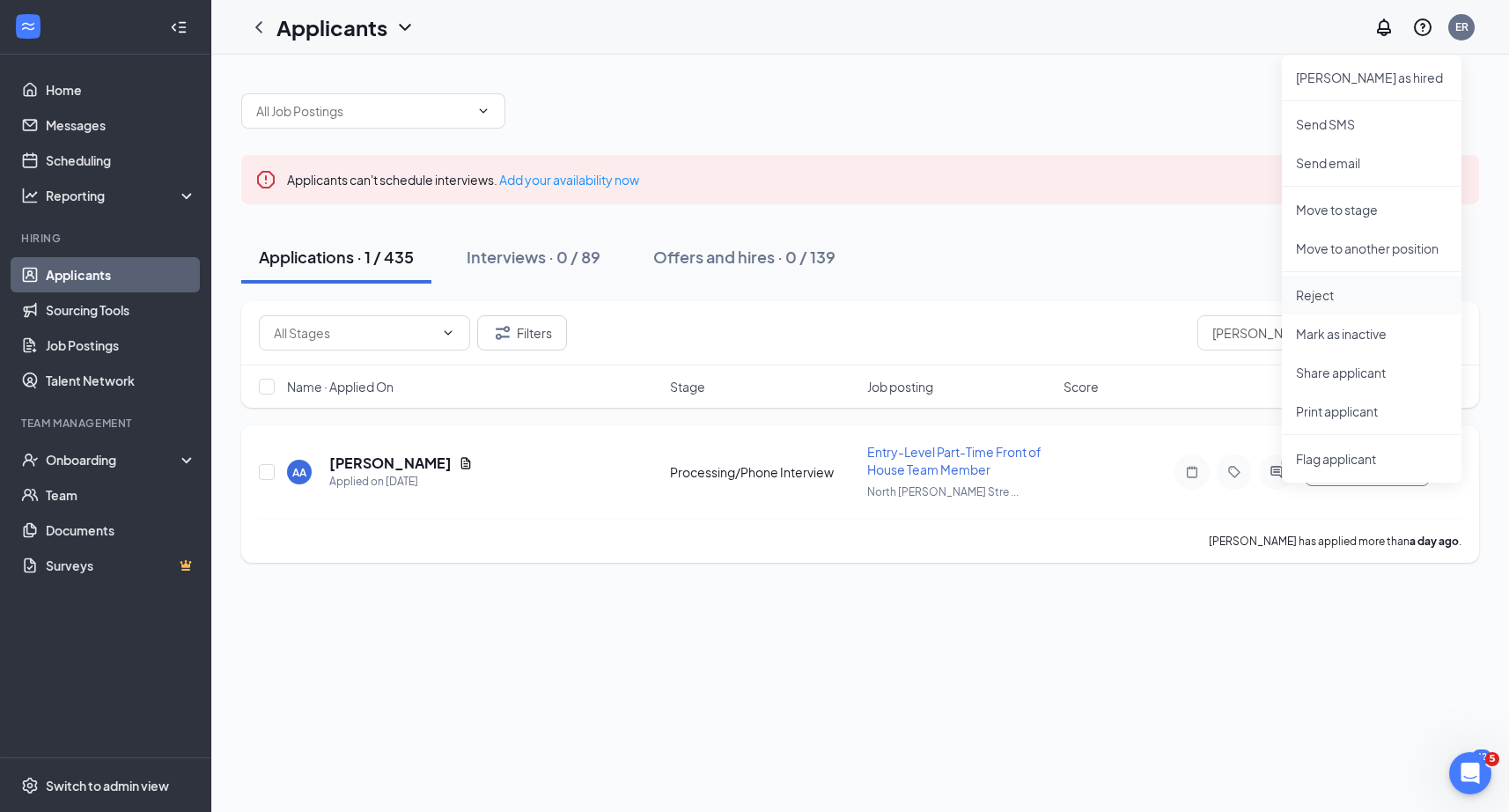
click at [1335, 289] on p "Reject" at bounding box center [1371, 294] width 152 height 17
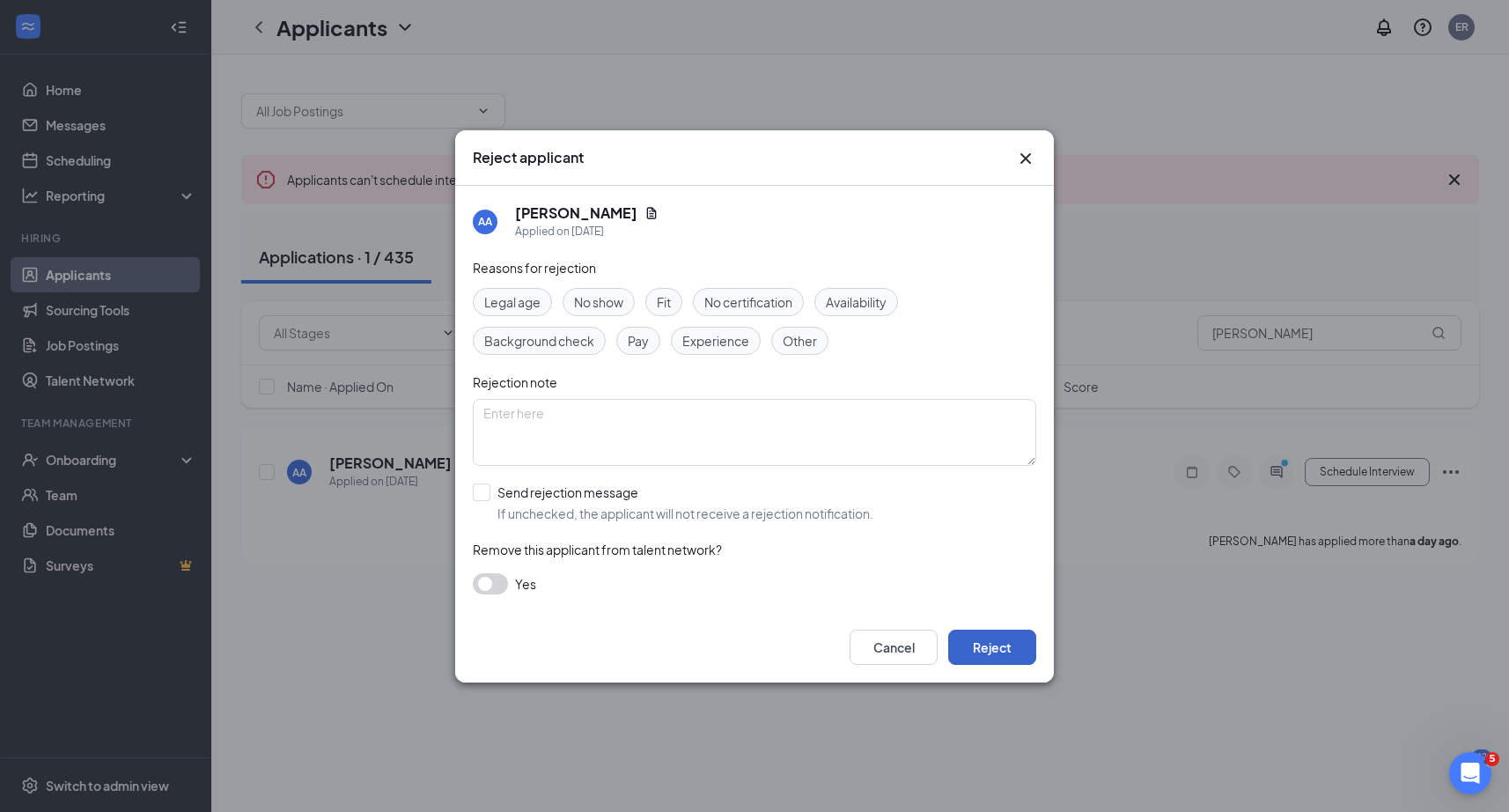
click at [976, 653] on button "Reject" at bounding box center [992, 646] width 88 height 35
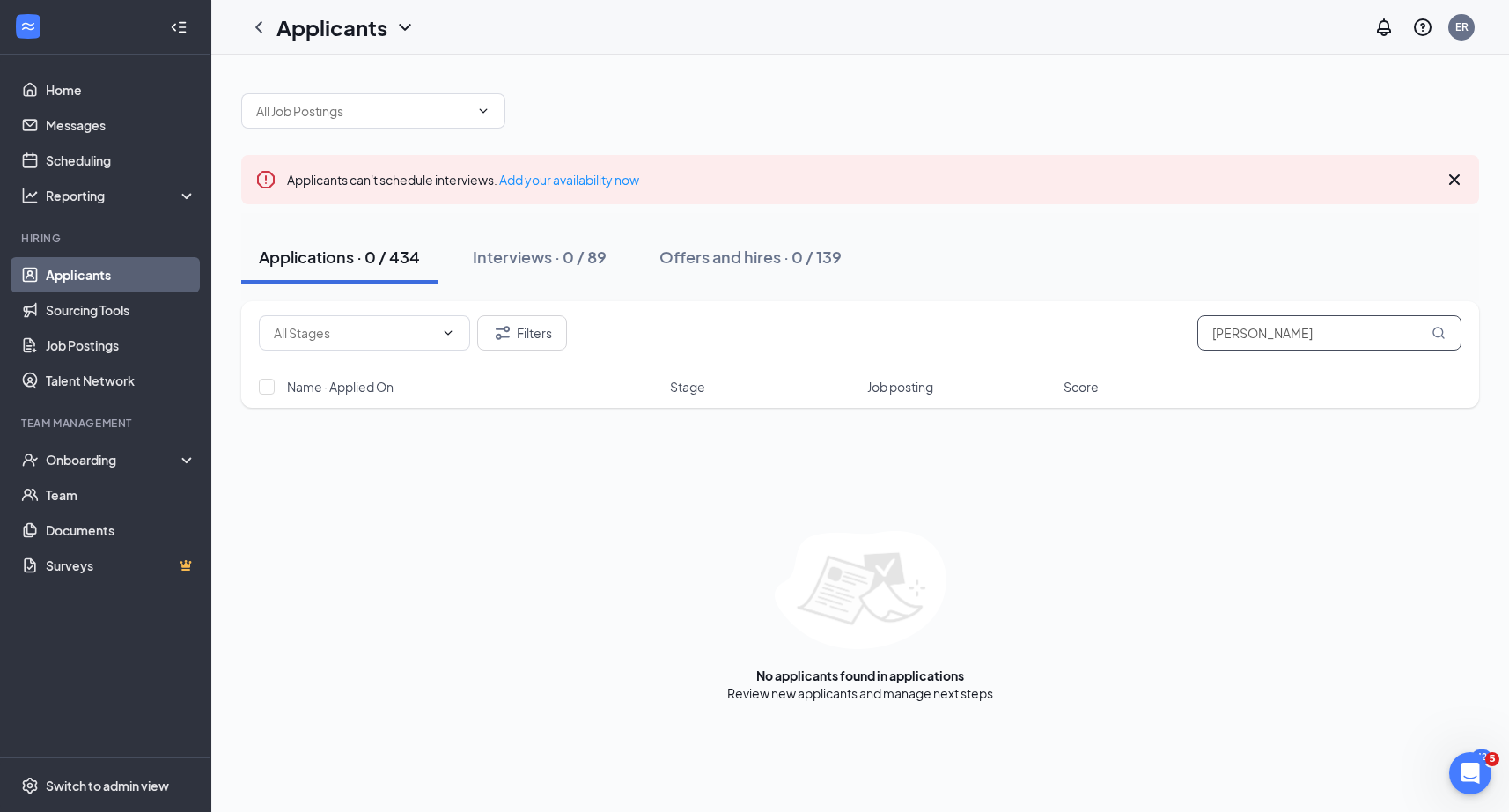
click at [1286, 331] on input "[PERSON_NAME]" at bounding box center [1329, 333] width 264 height 35
paste input "[PERSON_NAME]"
click at [1441, 393] on div "Name · Applied On Stage Job posting Score" at bounding box center [860, 386] width 1238 height 42
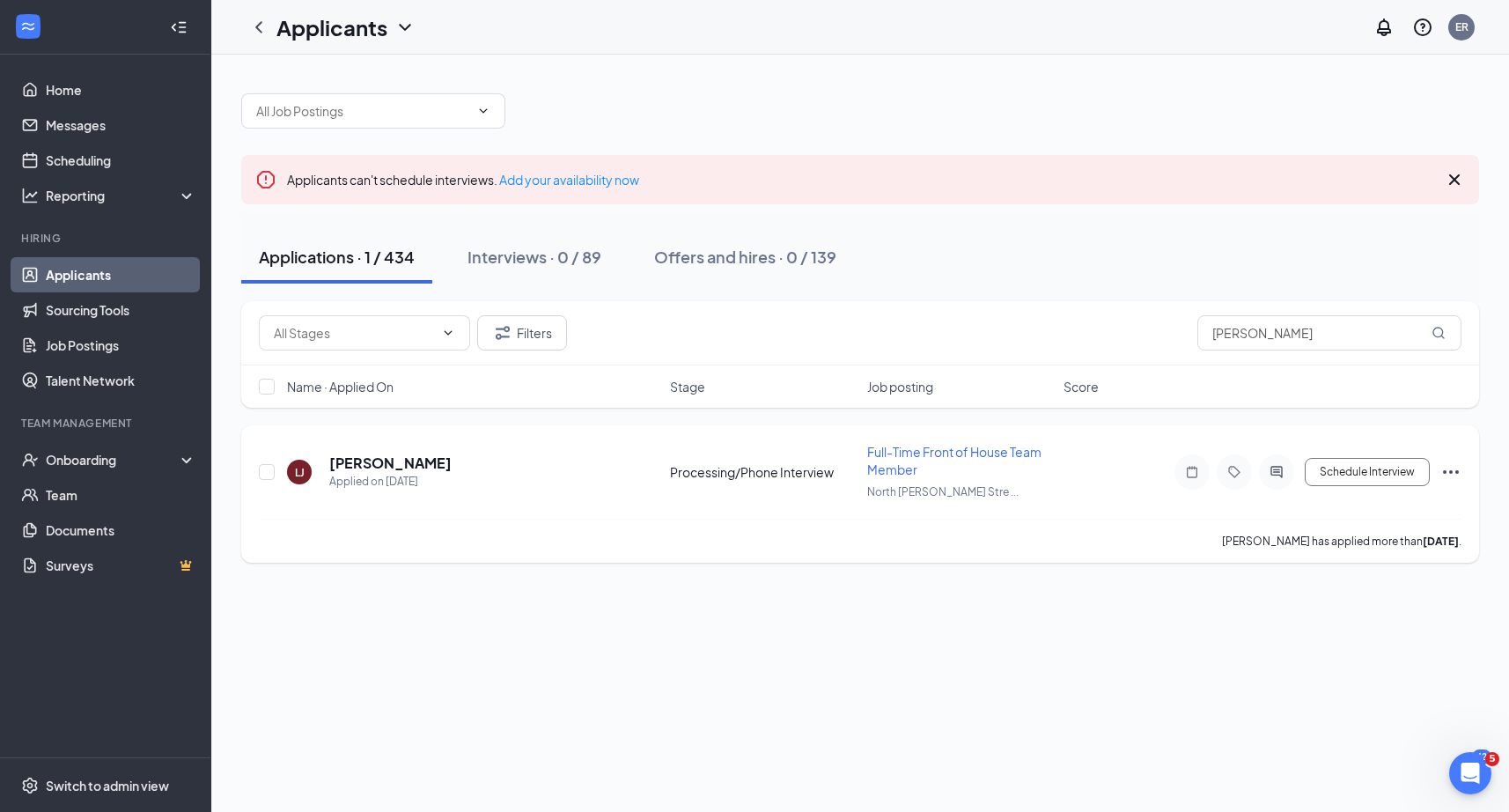
click at [1447, 466] on icon "Ellipses" at bounding box center [1450, 472] width 21 height 21
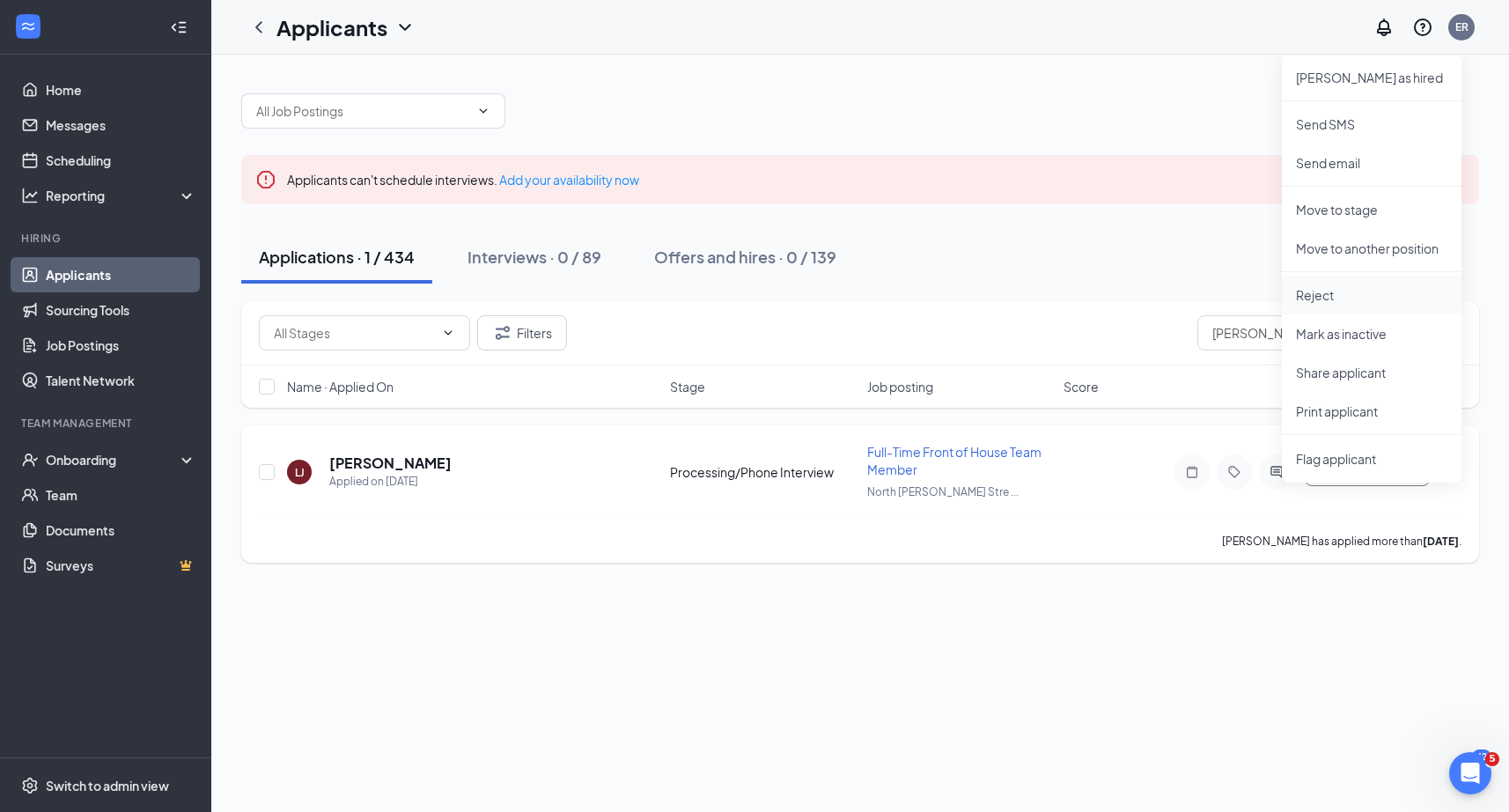
click at [1332, 300] on p "Reject" at bounding box center [1371, 294] width 152 height 17
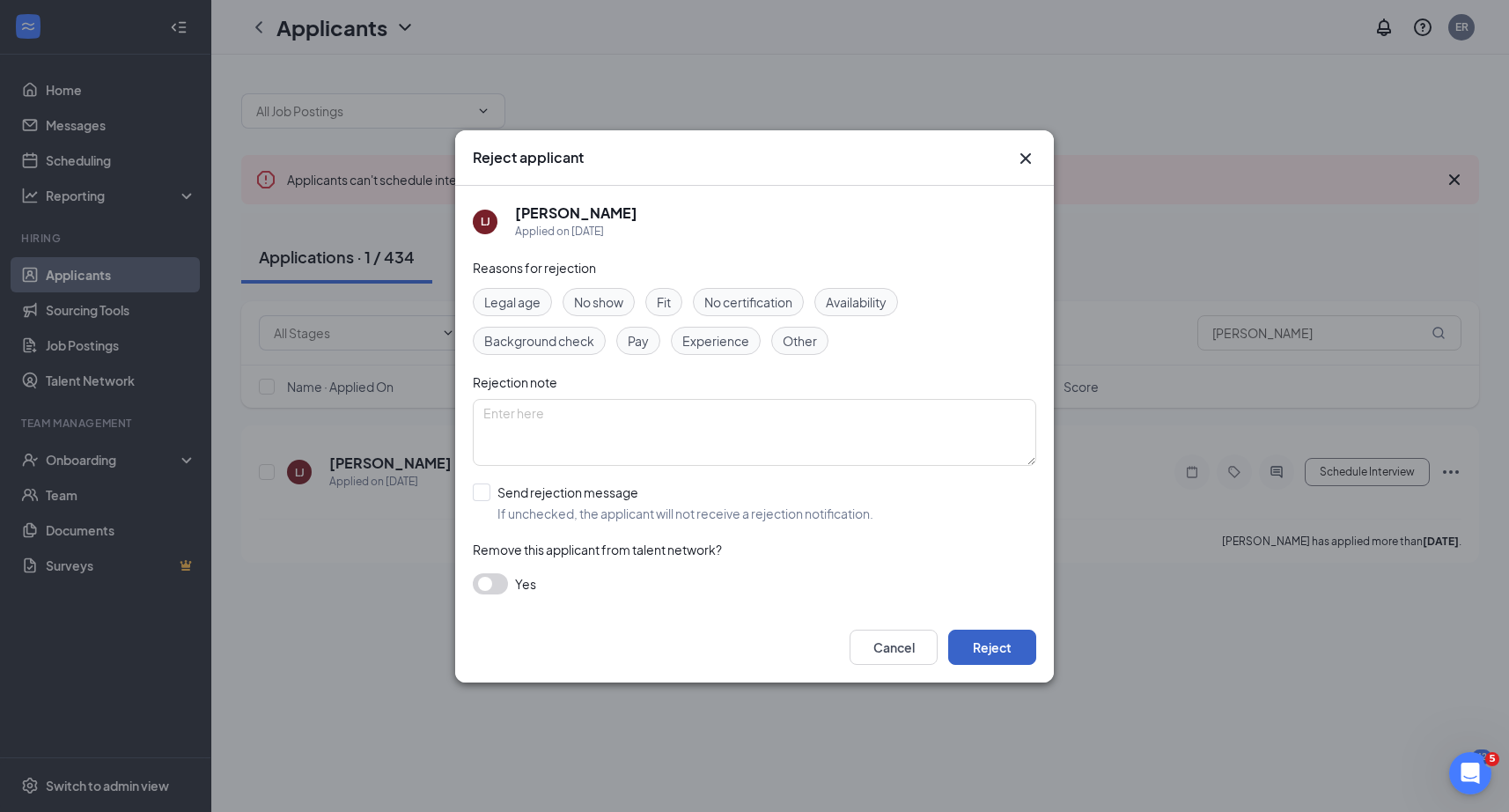
click at [997, 647] on button "Reject" at bounding box center [992, 646] width 88 height 35
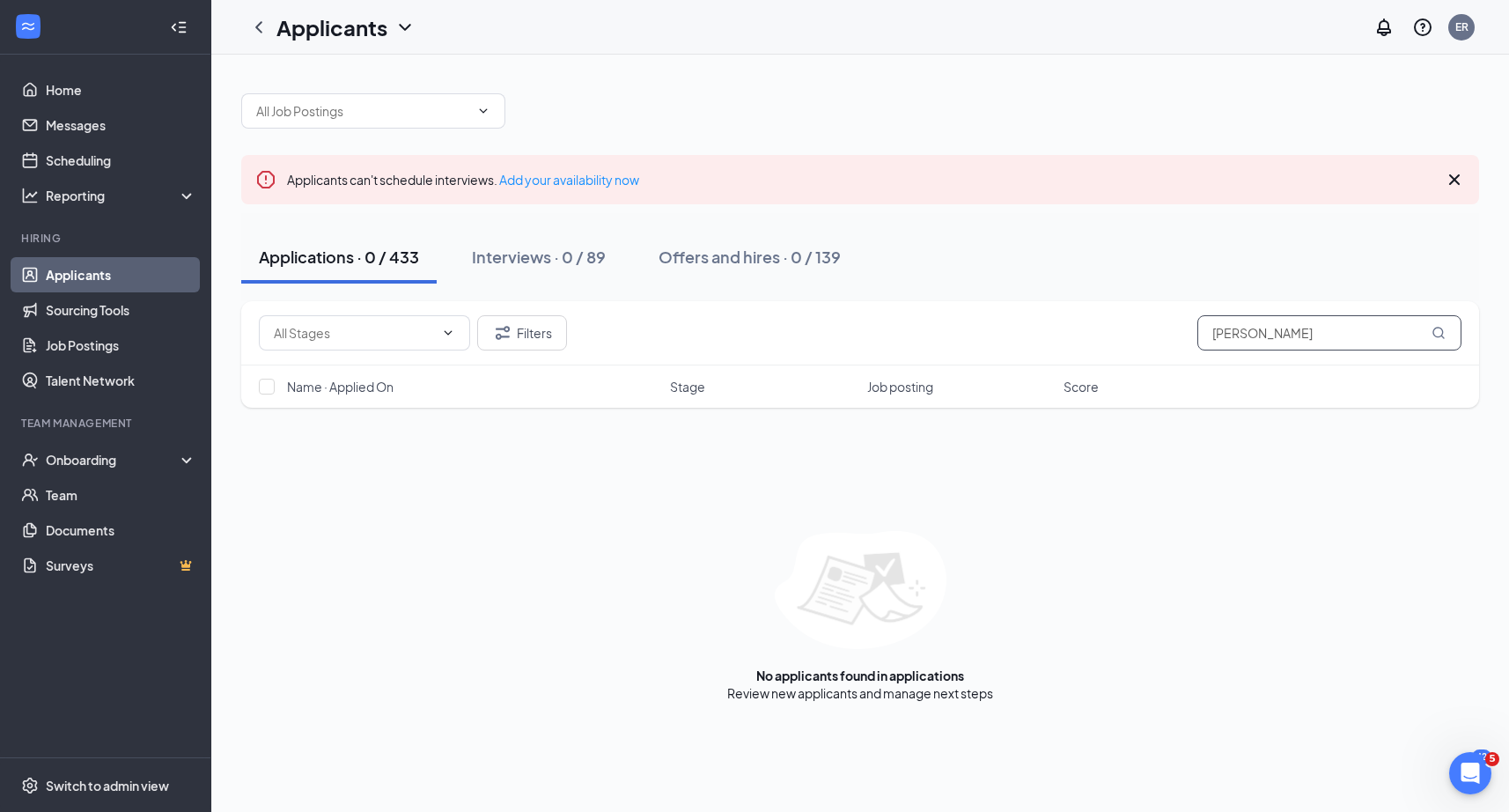
click at [1331, 333] on input "[PERSON_NAME]" at bounding box center [1329, 333] width 264 height 35
paste input "[PERSON_NAME]"
click at [1348, 329] on input "[PERSON_NAME]" at bounding box center [1329, 333] width 264 height 35
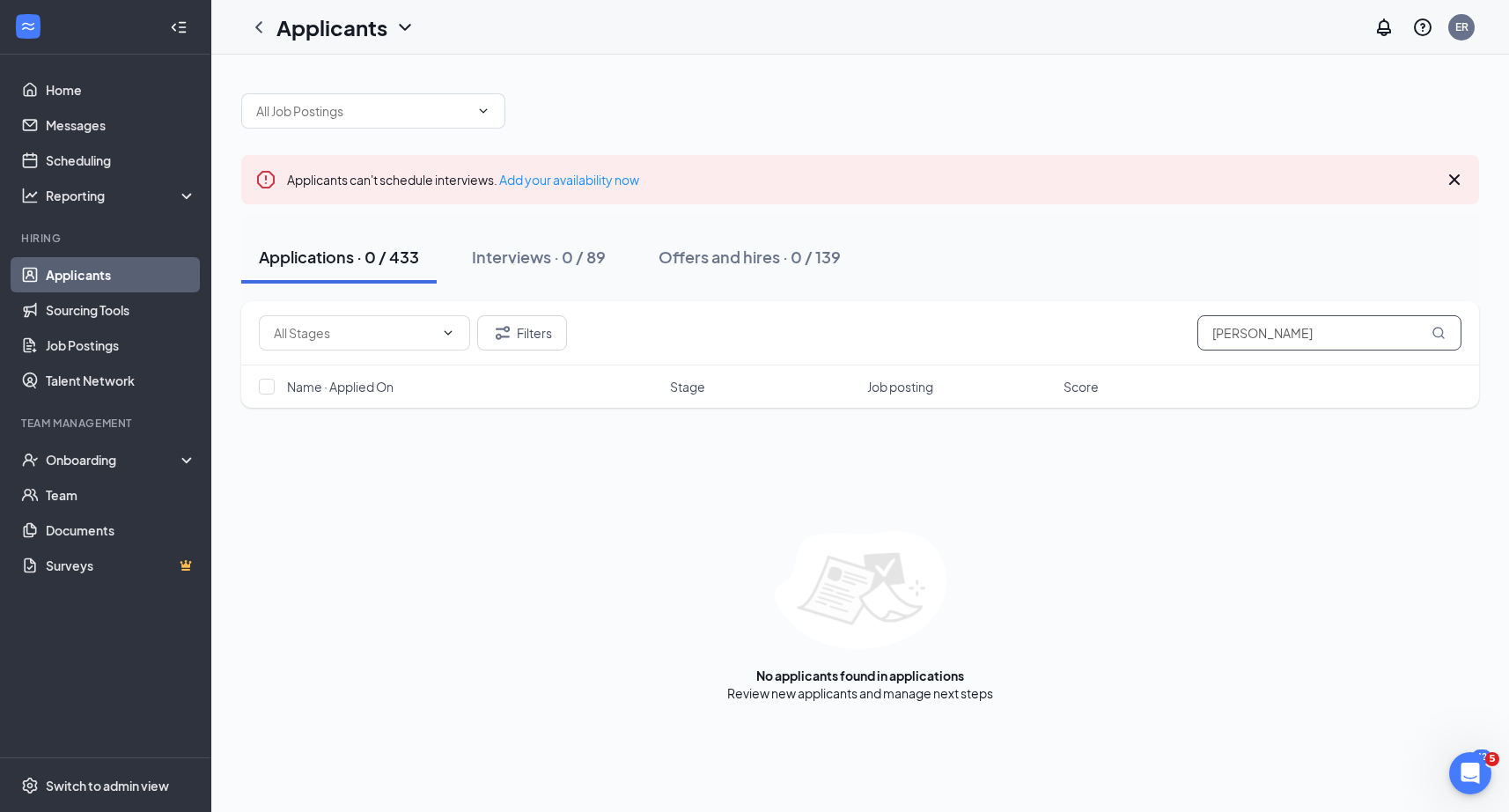
click at [1348, 329] on input "[PERSON_NAME]" at bounding box center [1329, 333] width 264 height 35
paste input "[PERSON_NAME]"
click at [1309, 332] on input "[PERSON_NAME]" at bounding box center [1329, 333] width 264 height 35
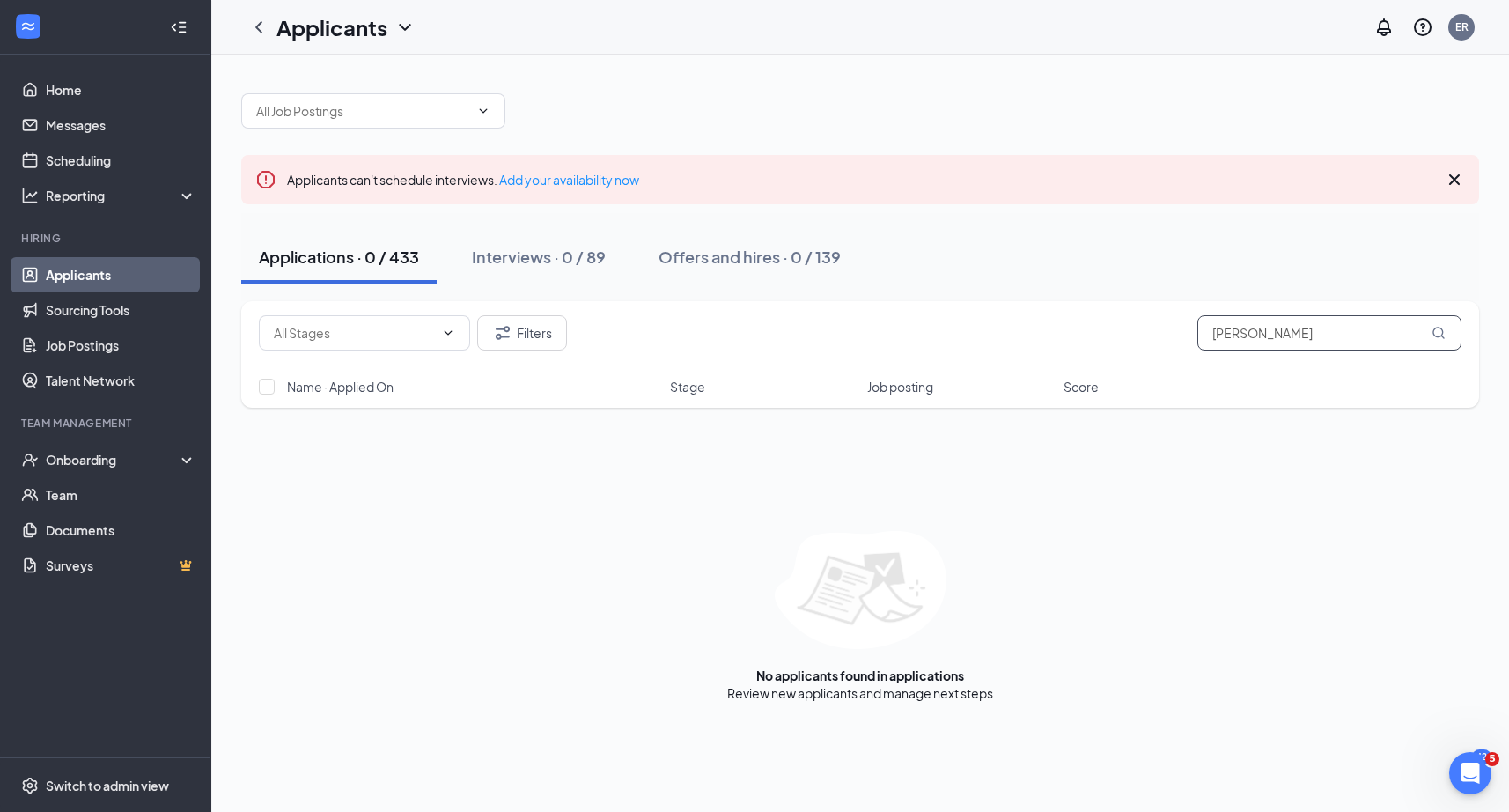
click at [1309, 332] on input "[PERSON_NAME]" at bounding box center [1329, 333] width 264 height 35
paste input "[PERSON_NAME]"
click at [1292, 323] on input "[PERSON_NAME]" at bounding box center [1329, 333] width 264 height 35
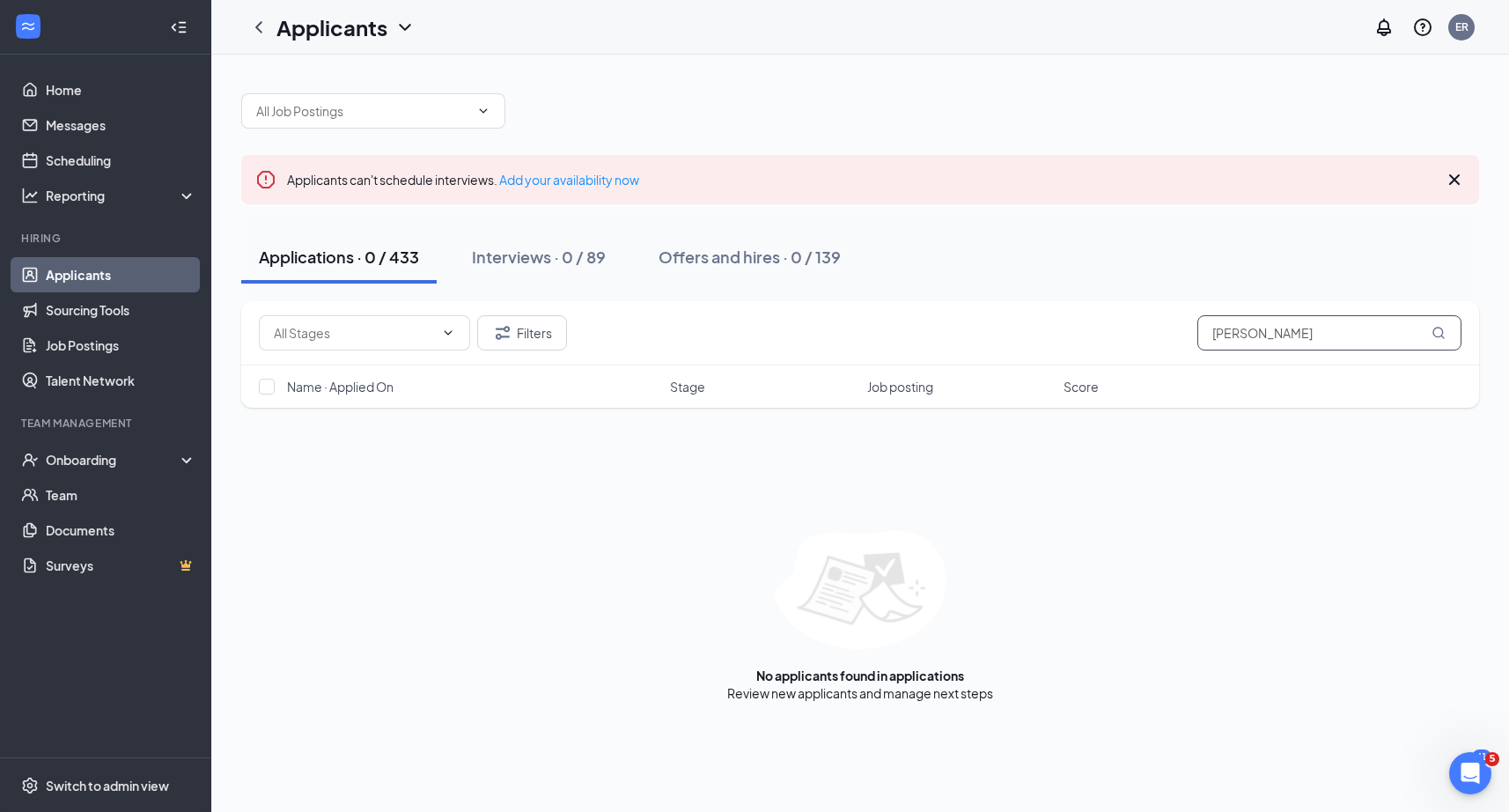
paste input "[PERSON_NAME]"
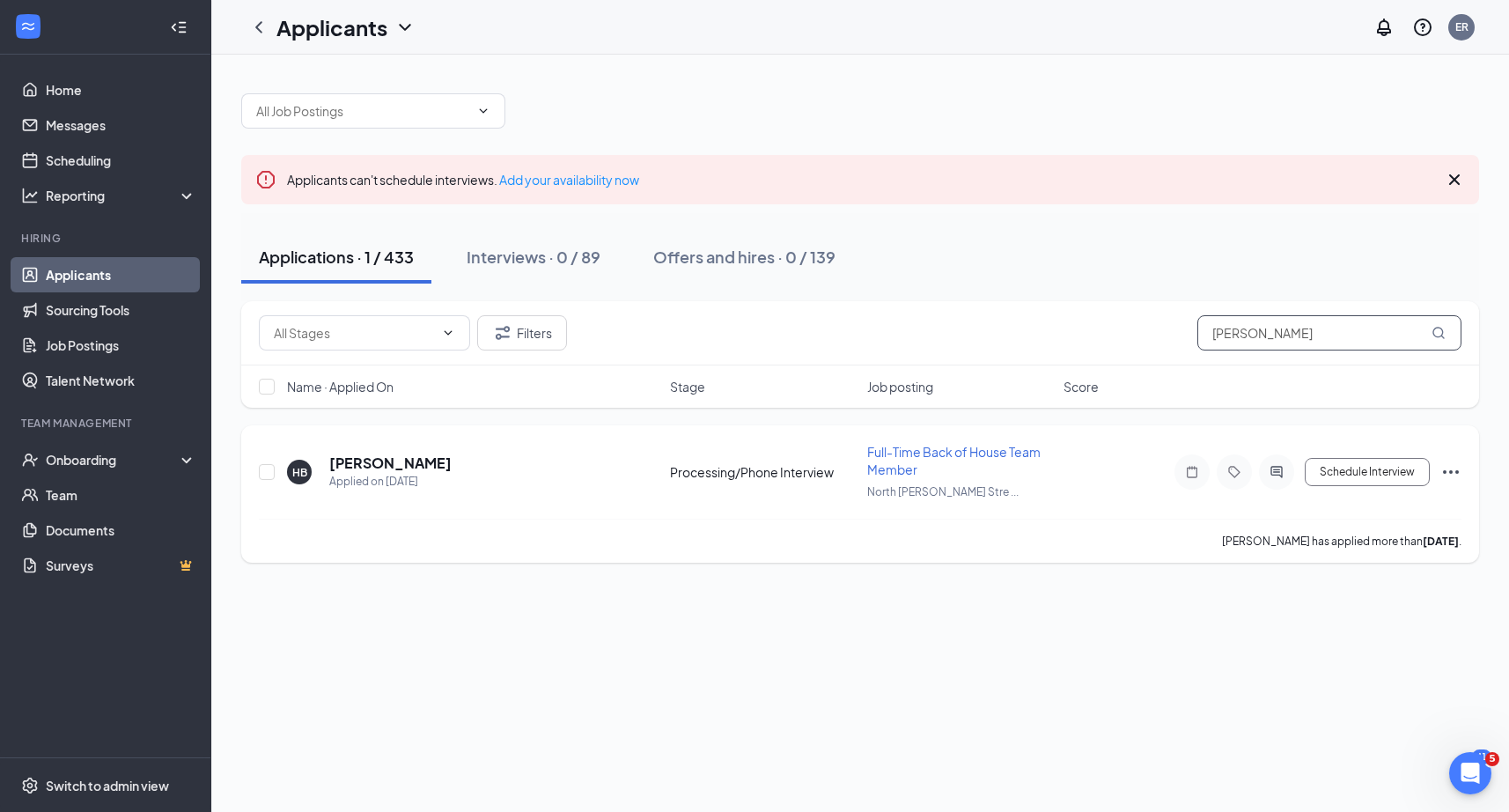
type input "[PERSON_NAME]"
click at [1449, 468] on icon "Ellipses" at bounding box center [1450, 472] width 21 height 21
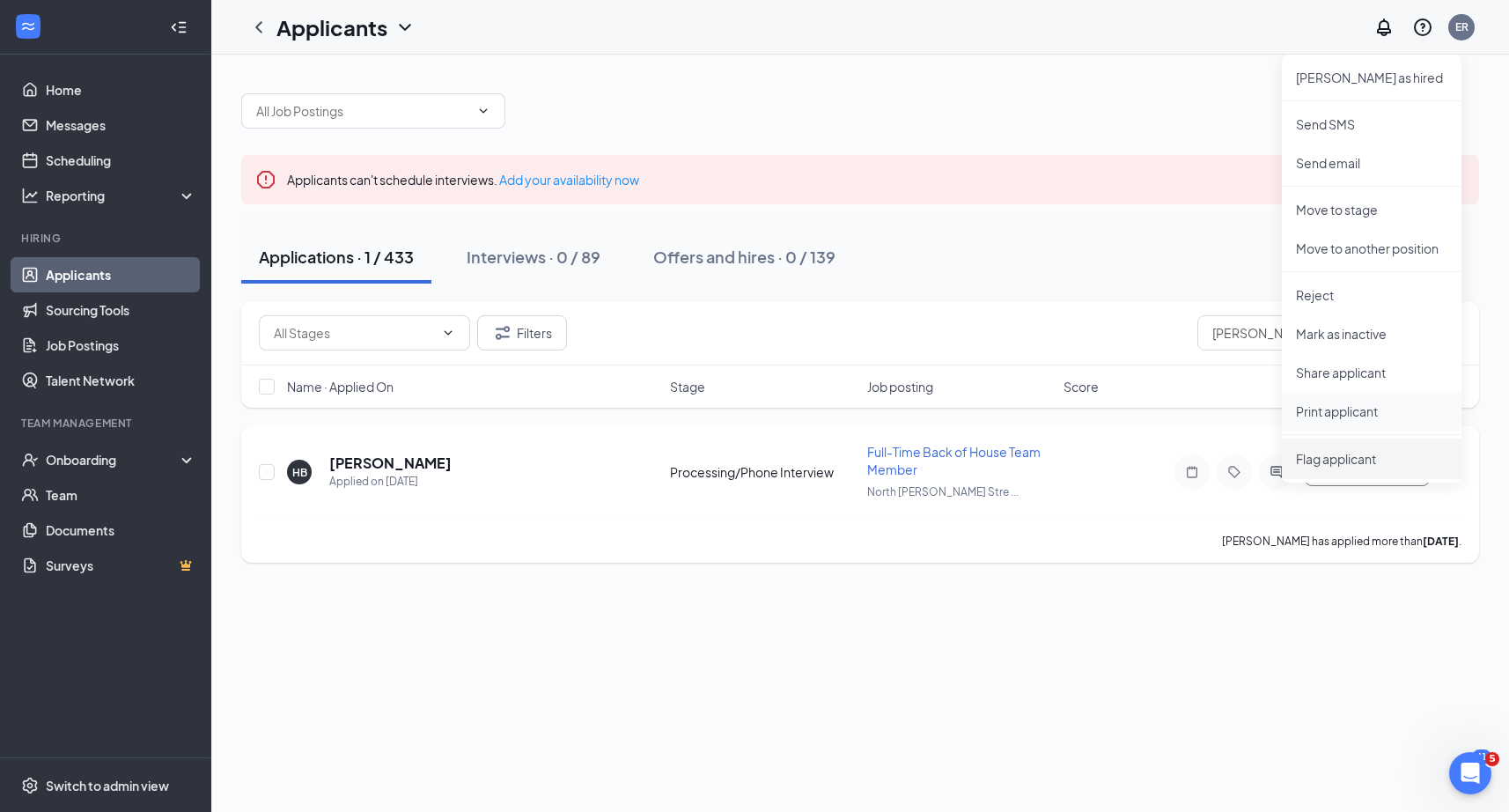
click at [1441, 466] on li "Flag applicant" at bounding box center [1371, 459] width 179 height 40
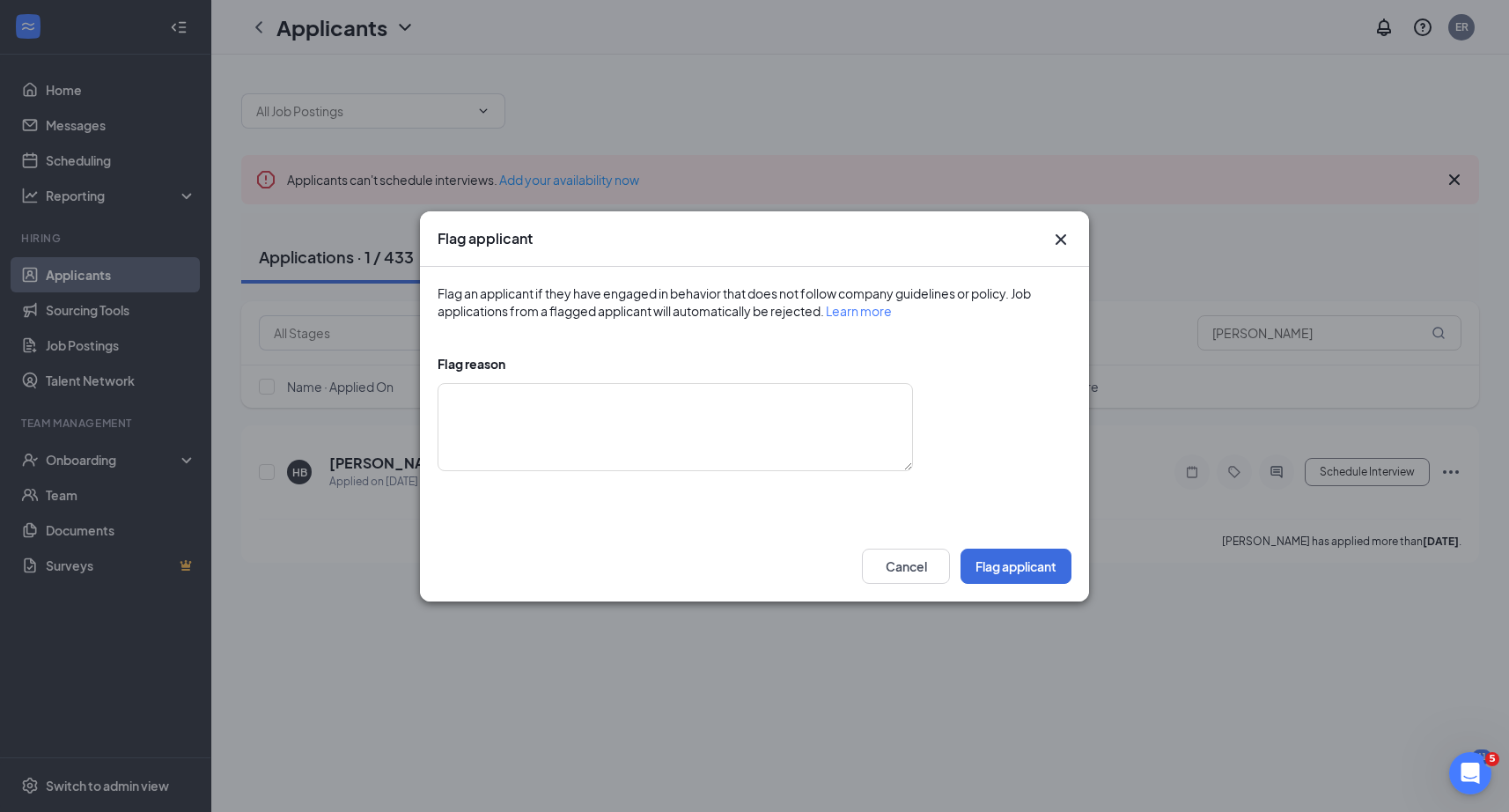
click at [1053, 237] on icon "Cross" at bounding box center [1060, 239] width 21 height 21
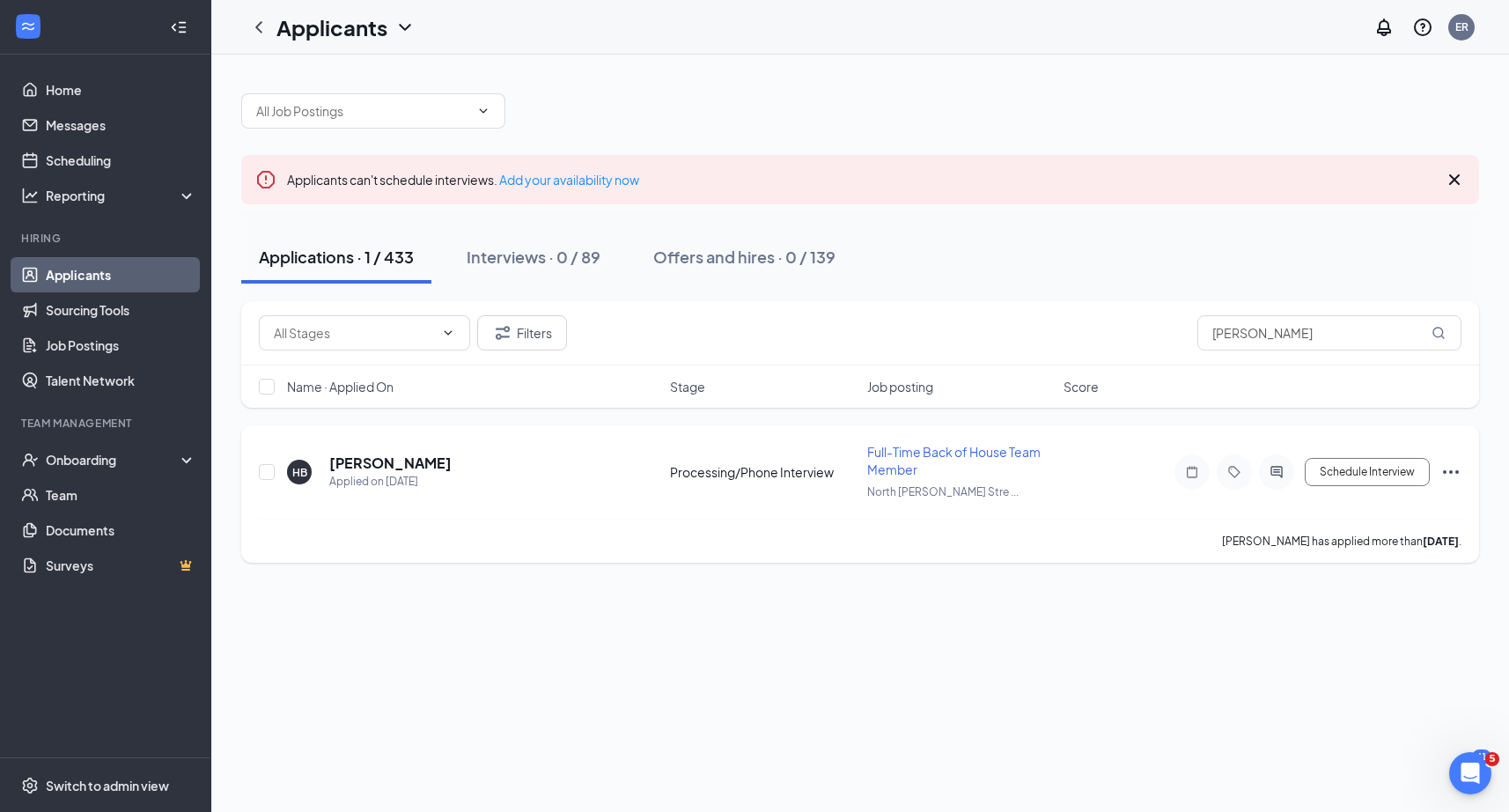
click at [1452, 467] on icon "Ellipses" at bounding box center [1450, 472] width 21 height 21
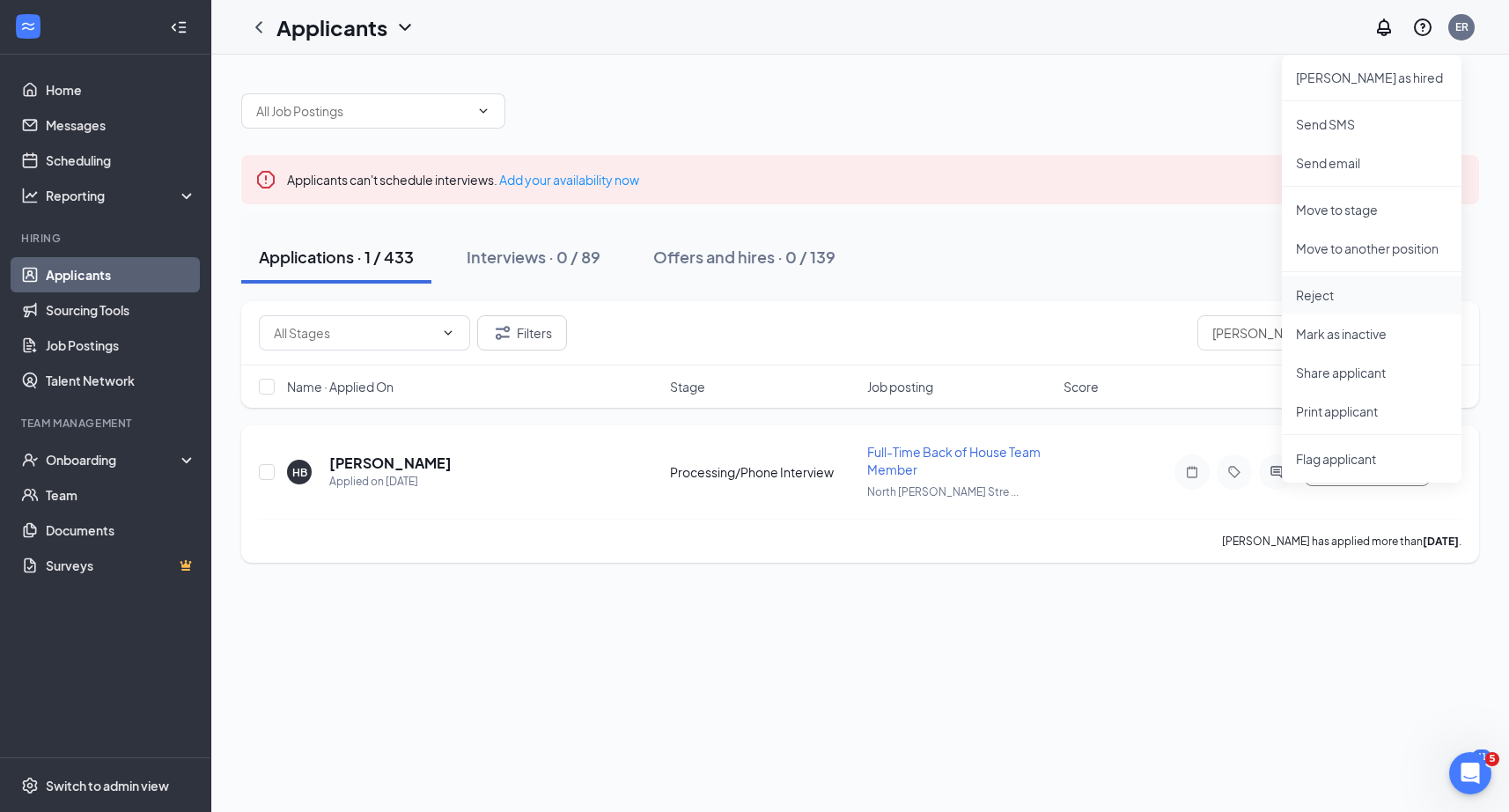
click at [1332, 294] on p "Reject" at bounding box center [1371, 294] width 152 height 17
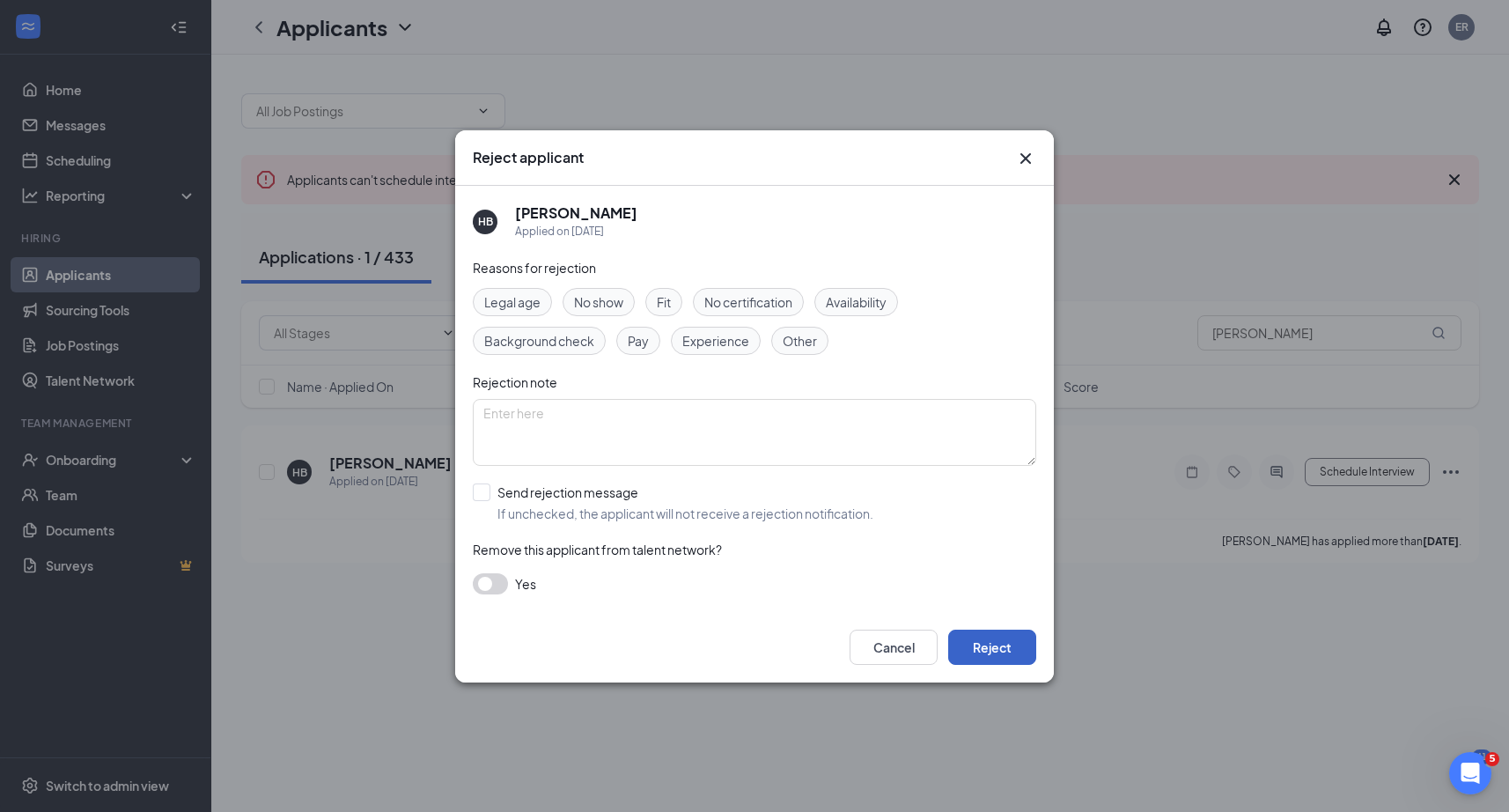
click at [994, 663] on button "Reject" at bounding box center [992, 646] width 88 height 35
